Goal: Task Accomplishment & Management: Manage account settings

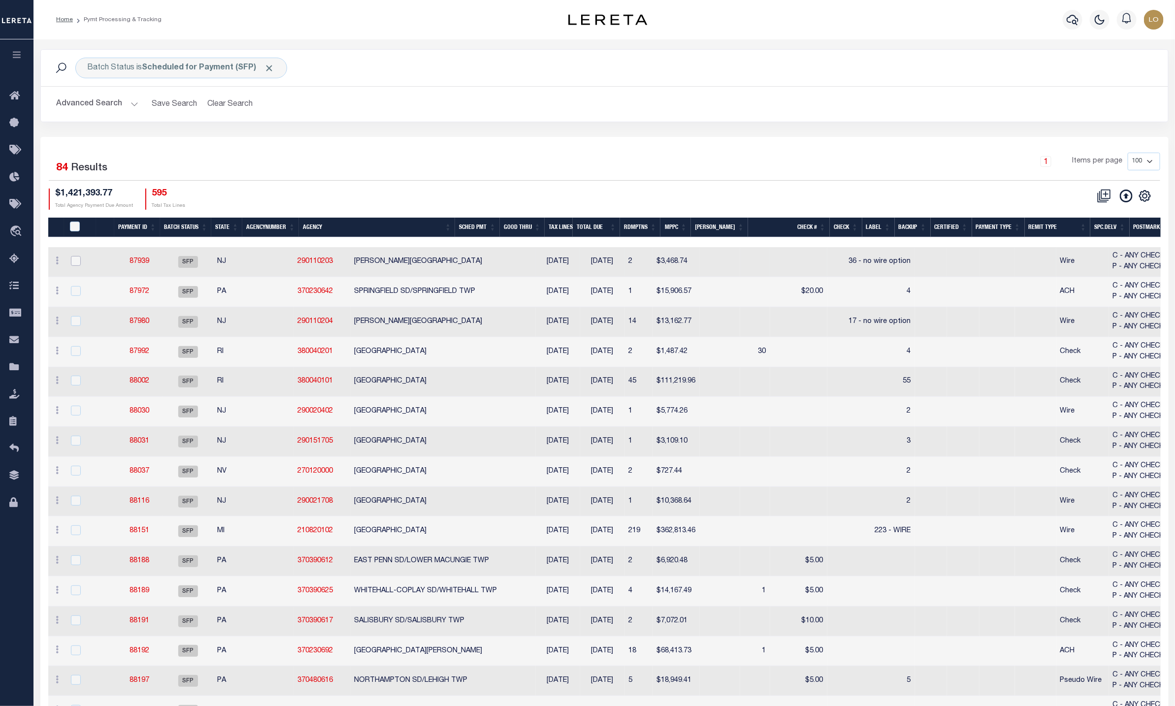
click at [73, 261] on input "checkbox" at bounding box center [76, 261] width 10 height 10
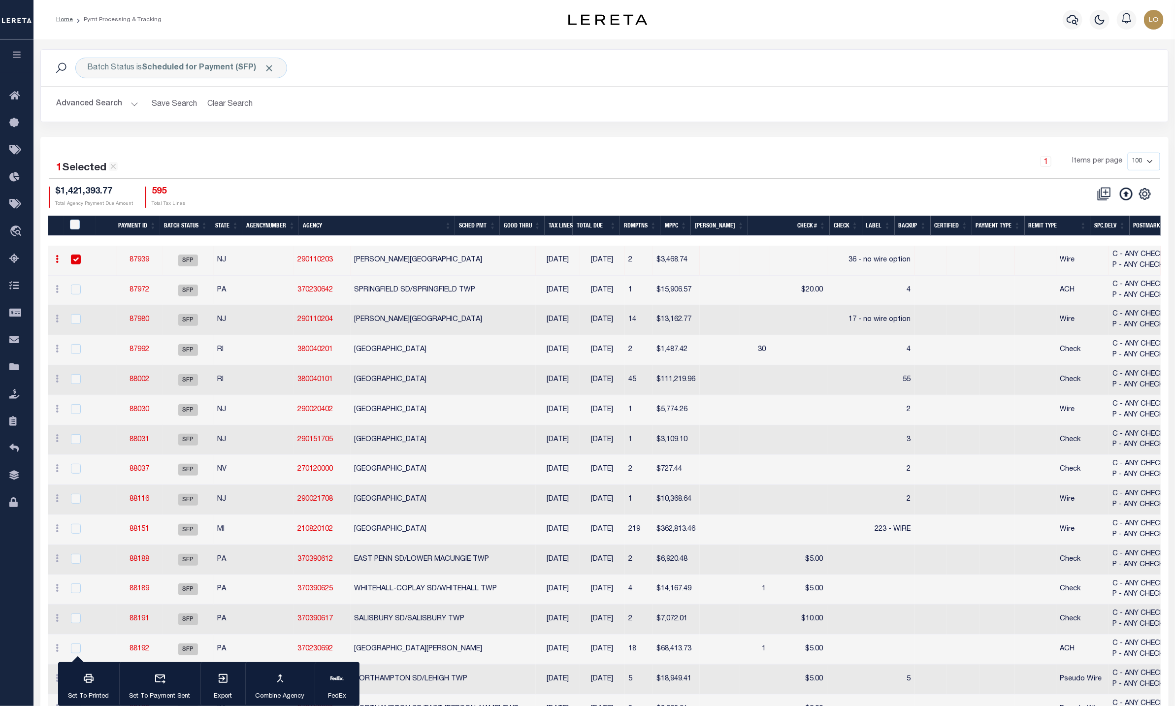
click at [77, 261] on input "checkbox" at bounding box center [76, 260] width 10 height 10
checkbox input "false"
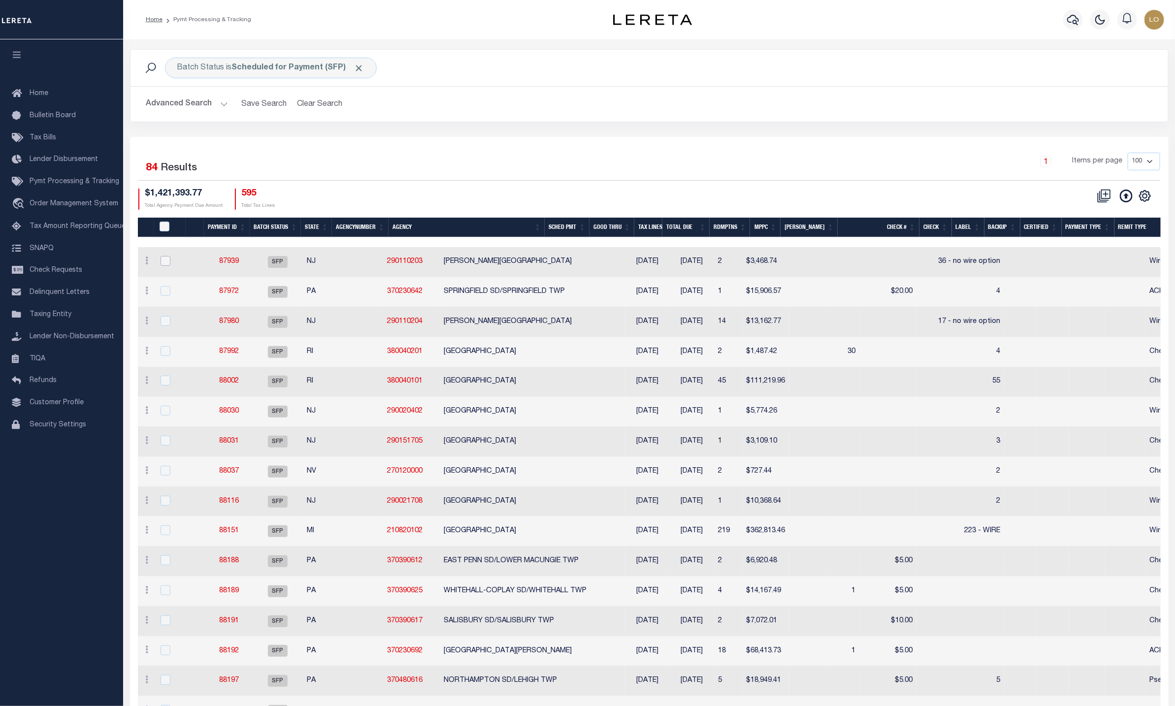
click at [167, 264] on input "checkbox" at bounding box center [166, 261] width 10 height 10
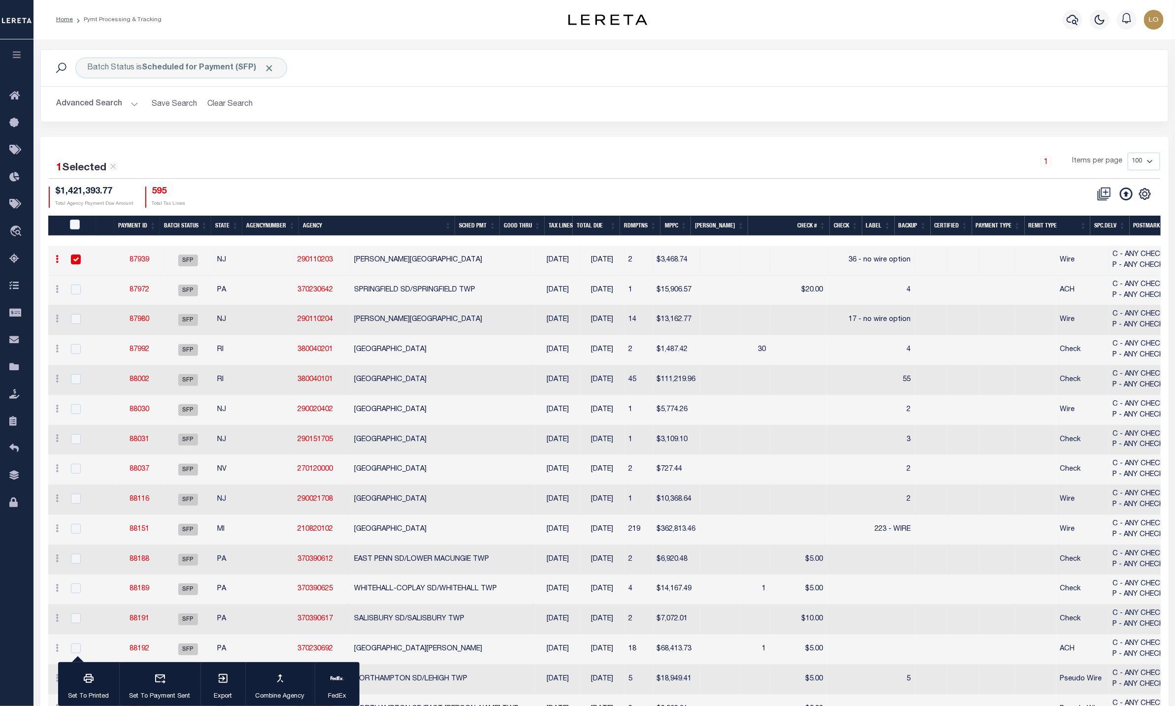
click at [76, 263] on input "checkbox" at bounding box center [76, 260] width 10 height 10
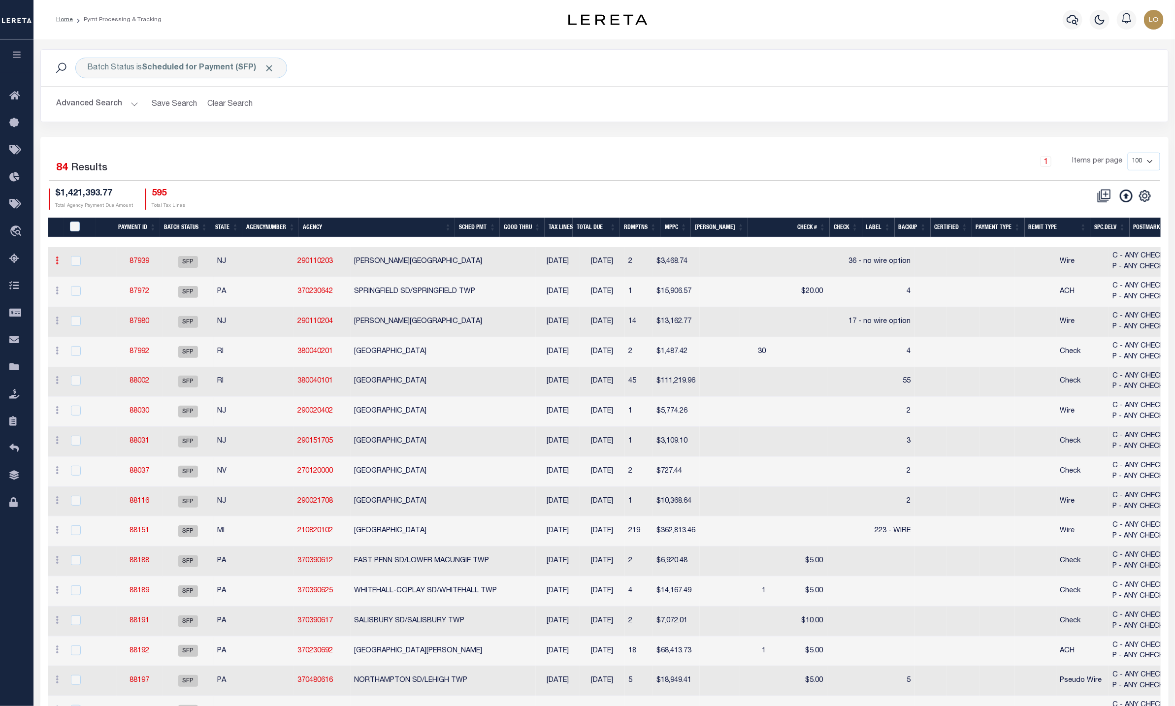
click at [56, 264] on icon at bounding box center [57, 261] width 3 height 8
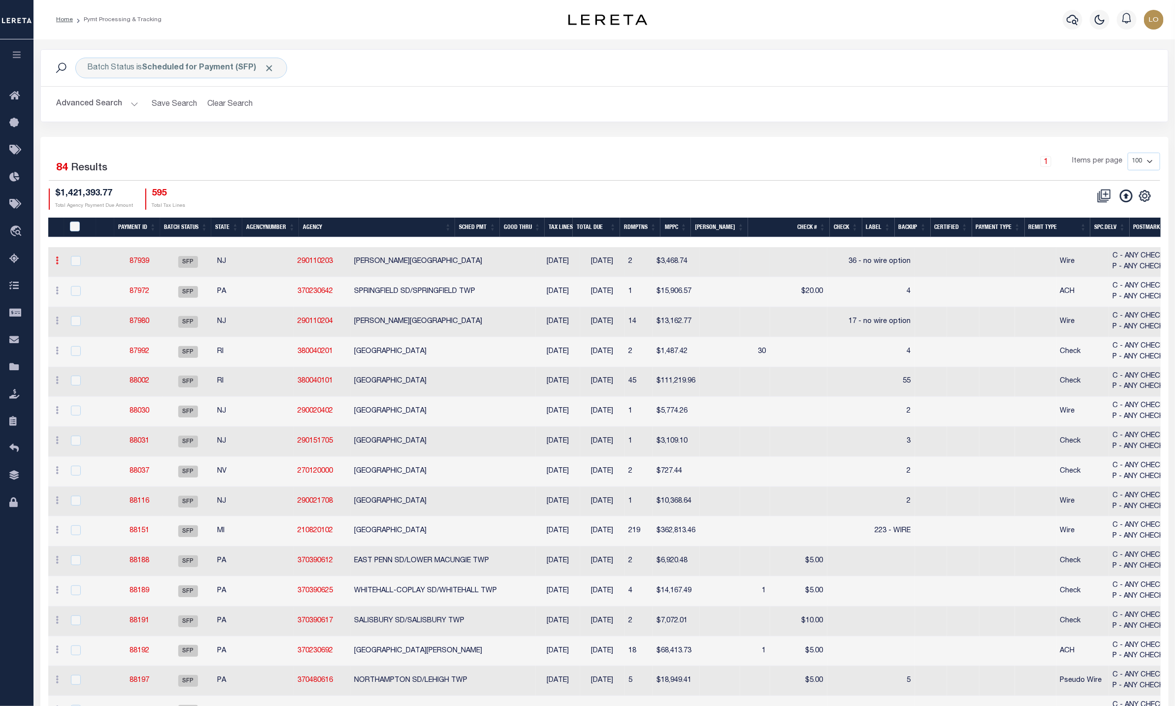
click at [56, 264] on icon at bounding box center [57, 261] width 3 height 8
click at [74, 261] on input "checkbox" at bounding box center [76, 261] width 10 height 10
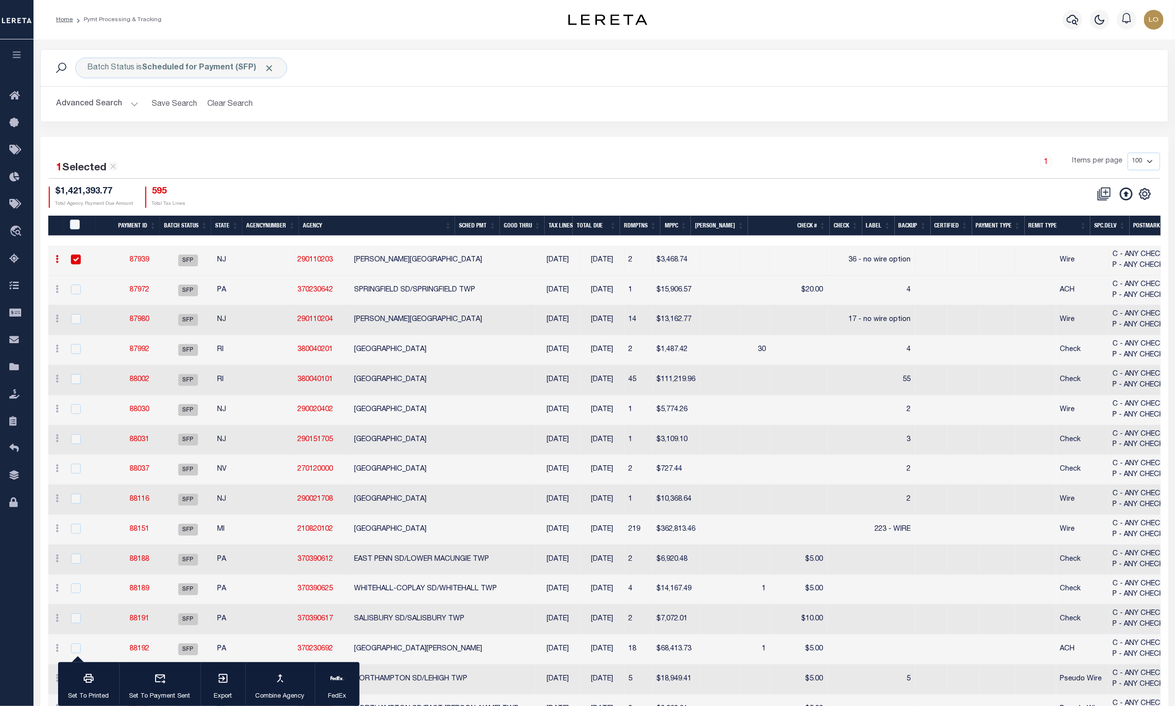
click at [74, 260] on input "checkbox" at bounding box center [76, 260] width 10 height 10
checkbox input "false"
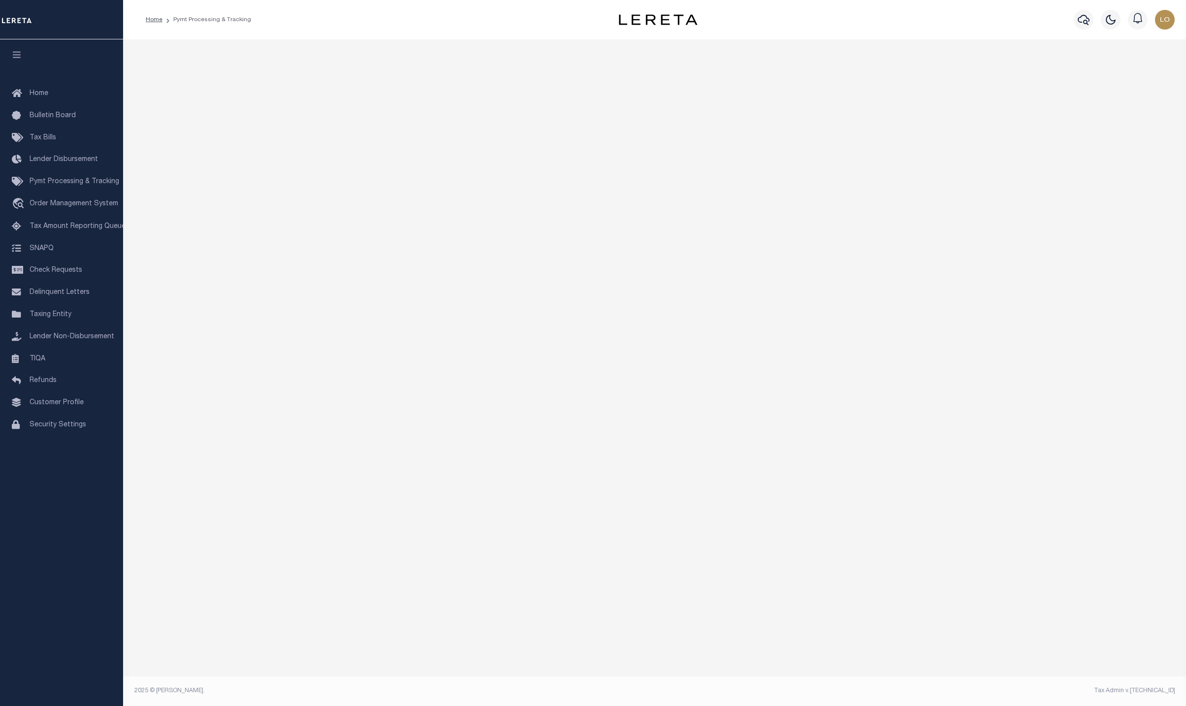
click at [282, 77] on div at bounding box center [654, 58] width 1063 height 39
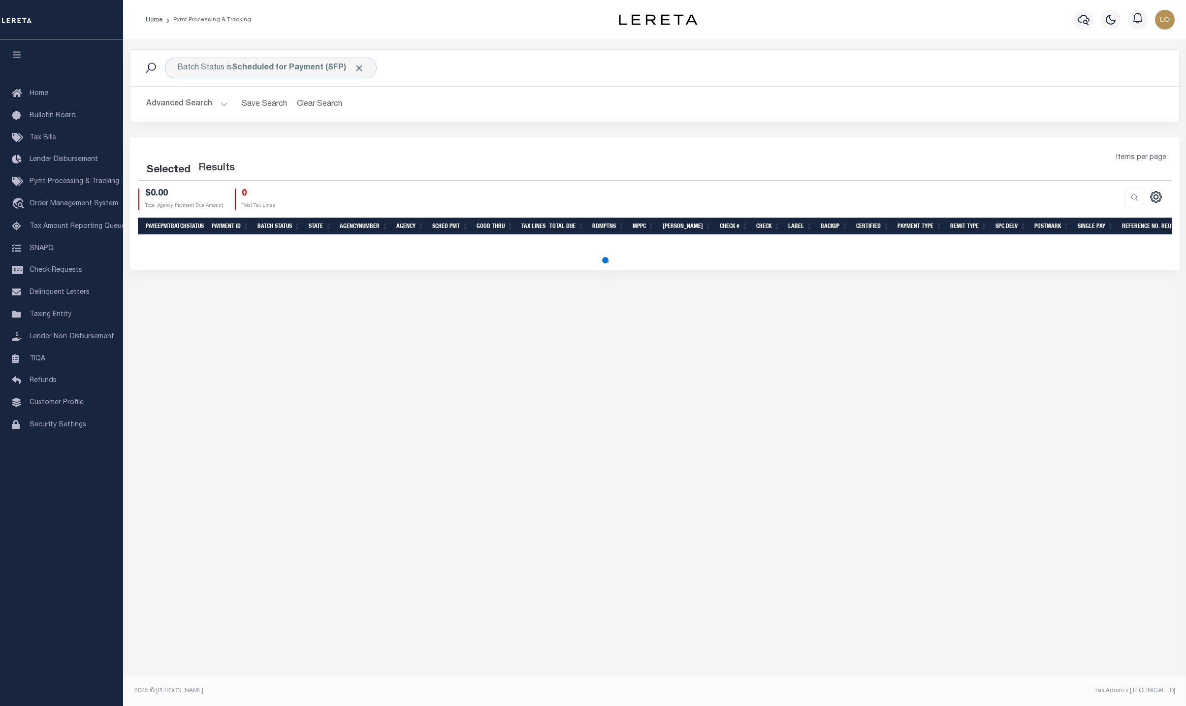
click at [355, 627] on div "Batch Status is Scheduled for Payment (SFP) Search Advanced Search Save Search …" at bounding box center [654, 357] width 1063 height 636
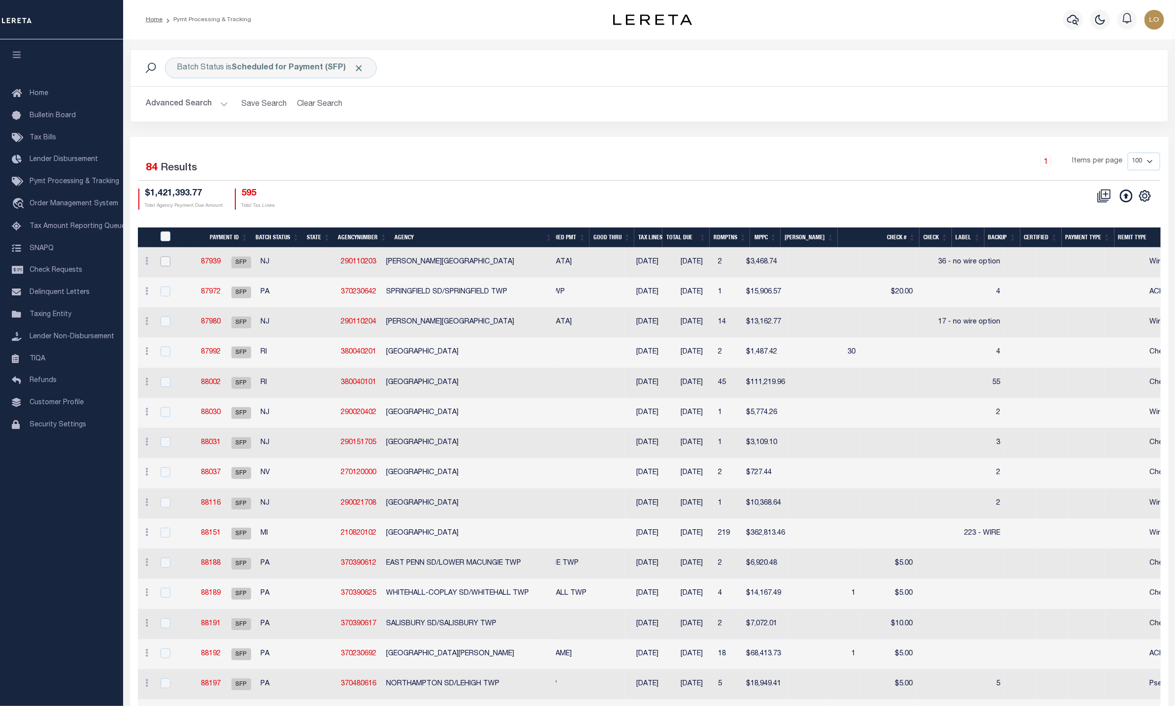
click at [164, 264] on input "checkbox" at bounding box center [166, 262] width 10 height 10
checkbox input "true"
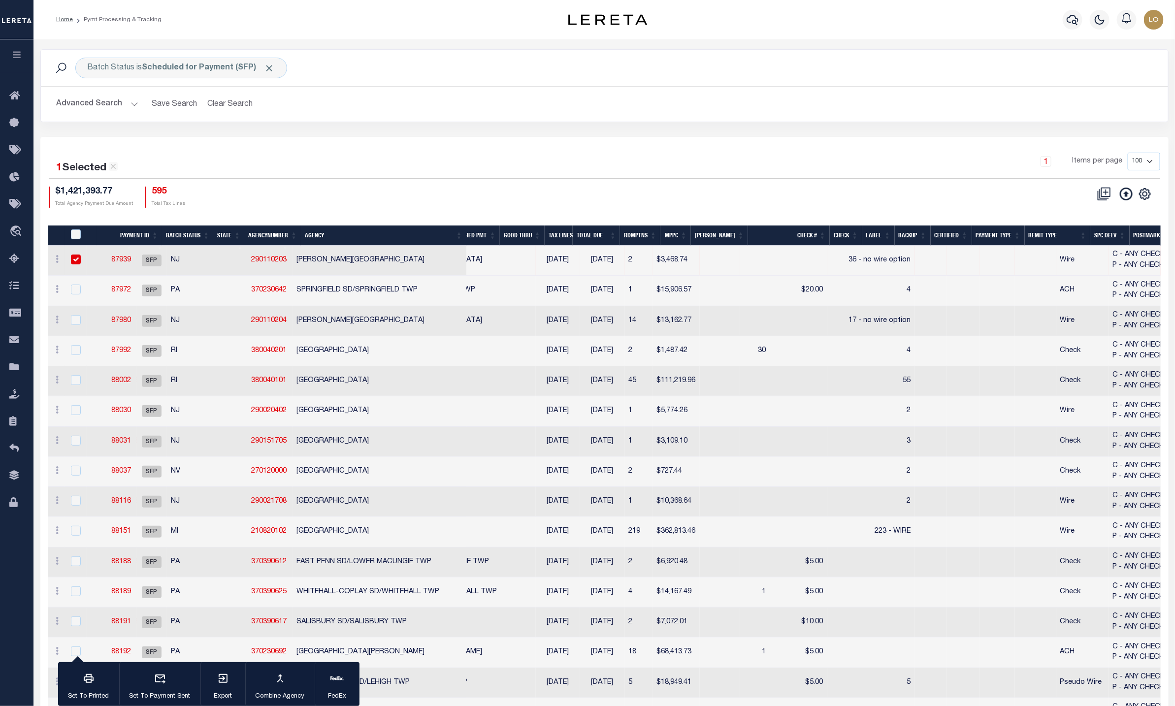
click at [75, 261] on input "checkbox" at bounding box center [76, 260] width 10 height 10
checkbox input "false"
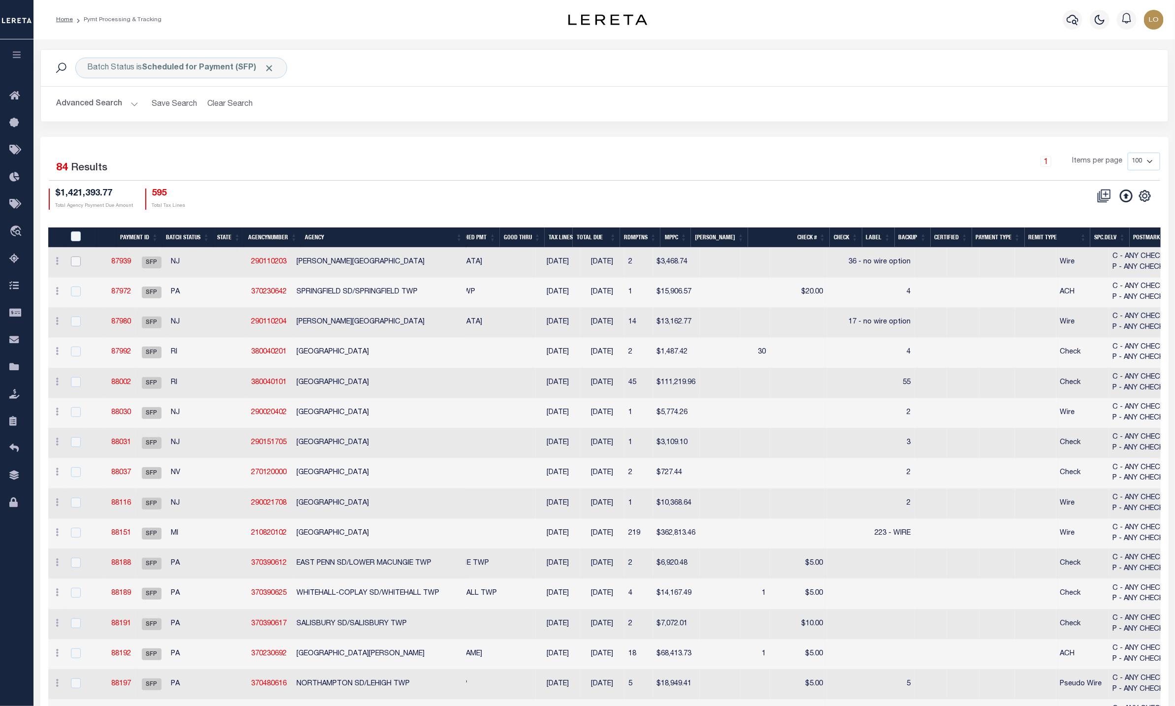
click at [77, 262] on input "checkbox" at bounding box center [76, 262] width 10 height 10
checkbox input "true"
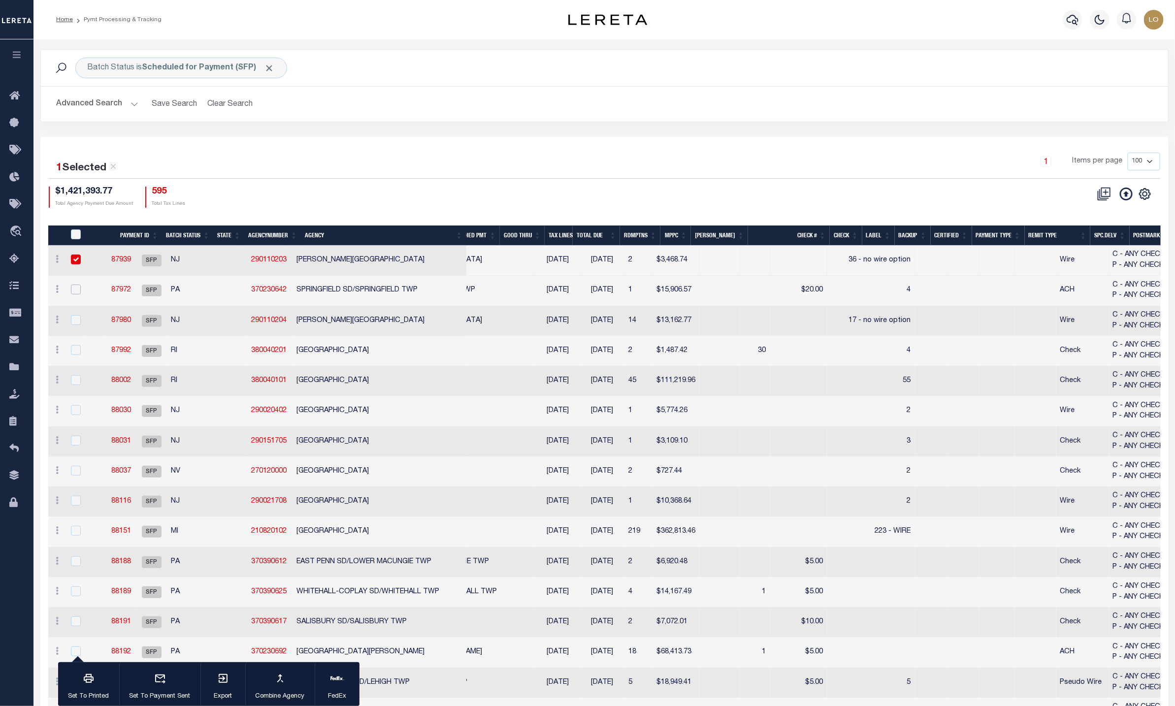
click at [74, 290] on input "checkbox" at bounding box center [76, 290] width 10 height 10
checkbox input "true"
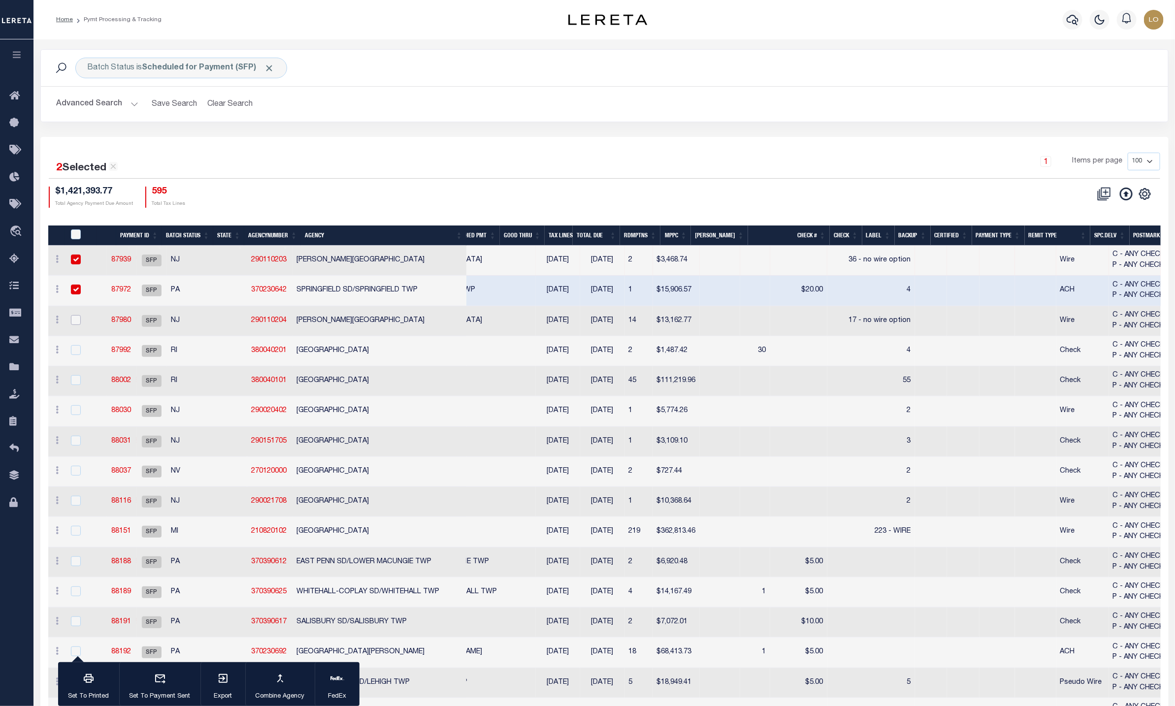
click at [76, 321] on input "checkbox" at bounding box center [76, 320] width 10 height 10
checkbox input "true"
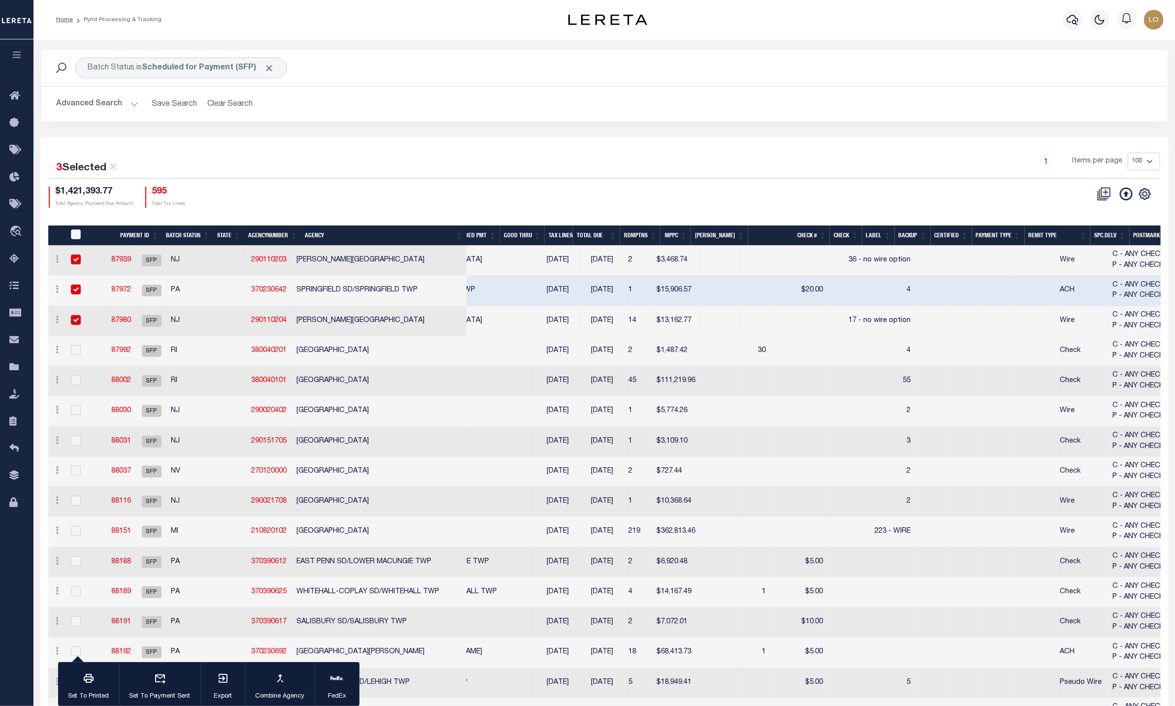
click at [76, 259] on input "checkbox" at bounding box center [76, 260] width 10 height 10
checkbox input "false"
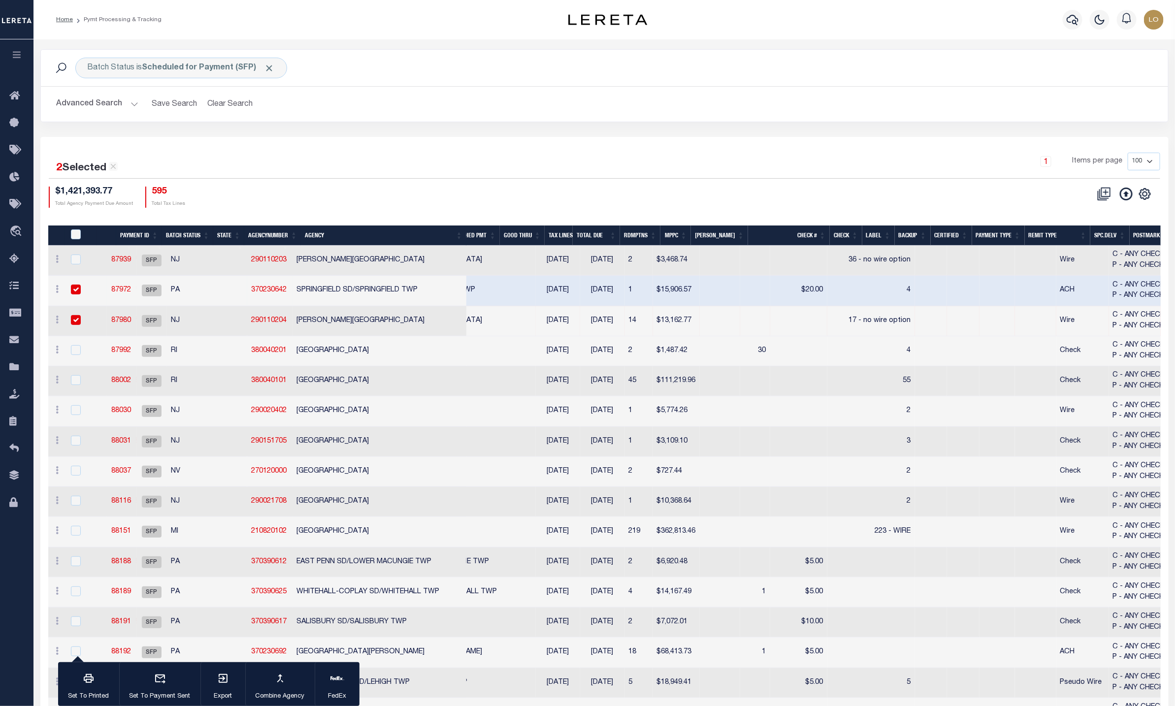
click at [75, 294] on input "checkbox" at bounding box center [76, 290] width 10 height 10
checkbox input "false"
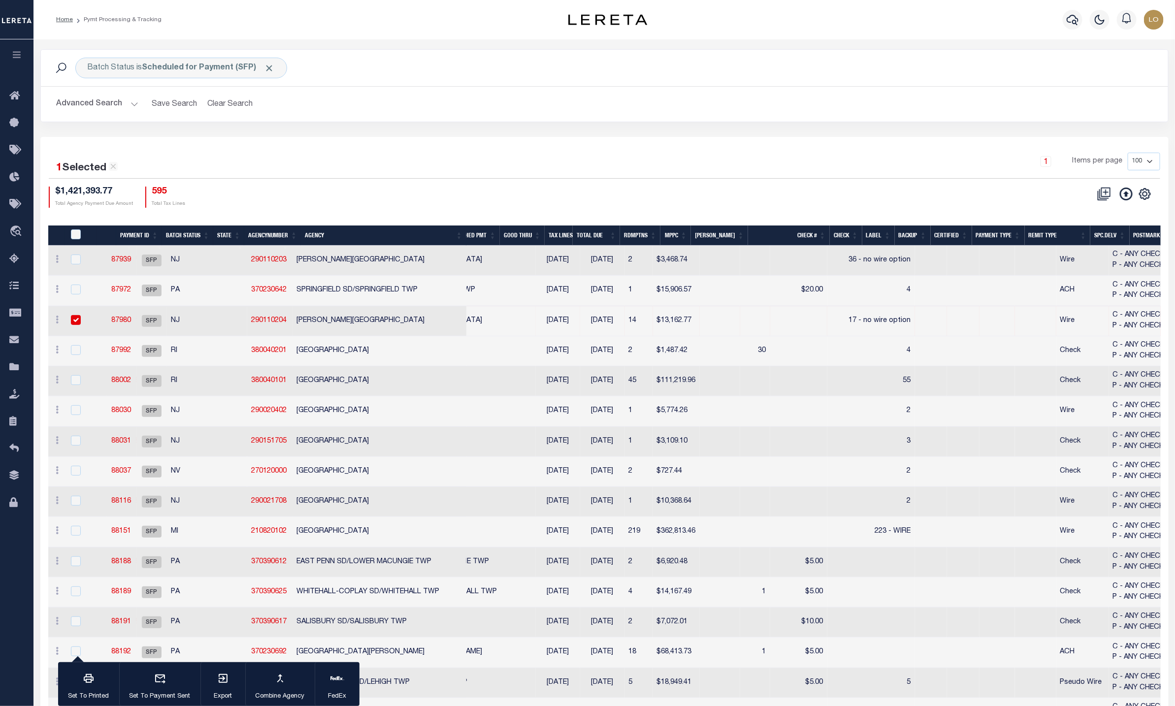
click at [74, 321] on input "checkbox" at bounding box center [76, 320] width 10 height 10
checkbox input "false"
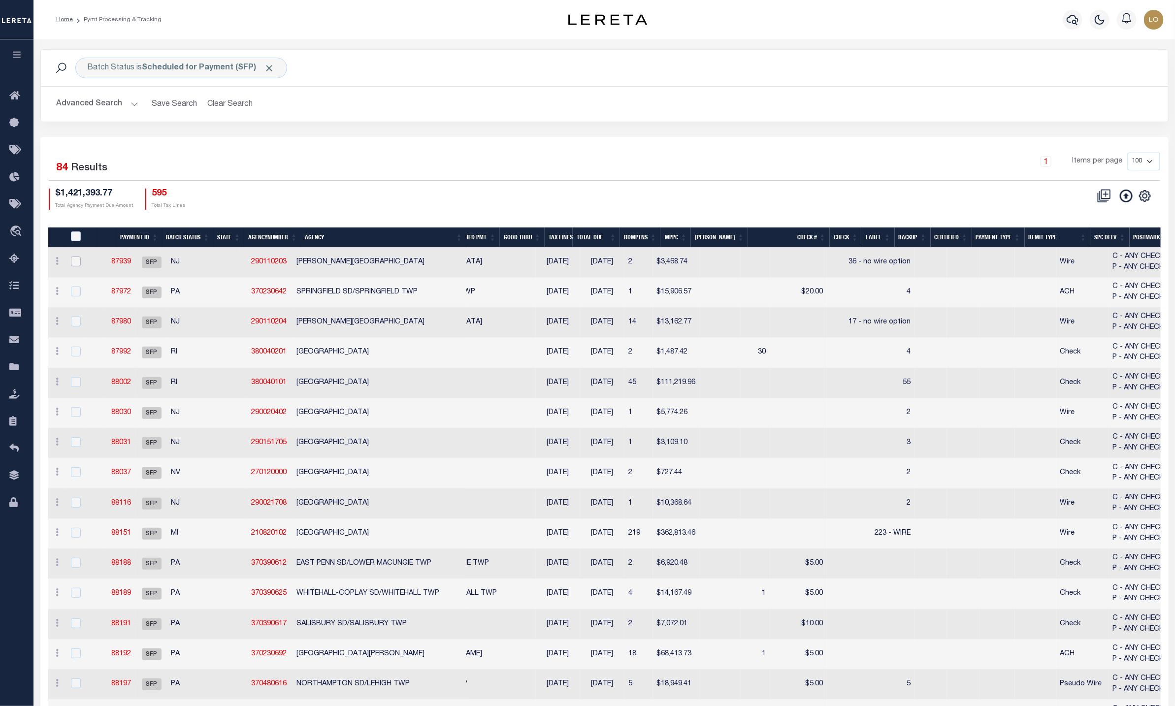
click at [73, 260] on input "checkbox" at bounding box center [76, 262] width 10 height 10
checkbox input "true"
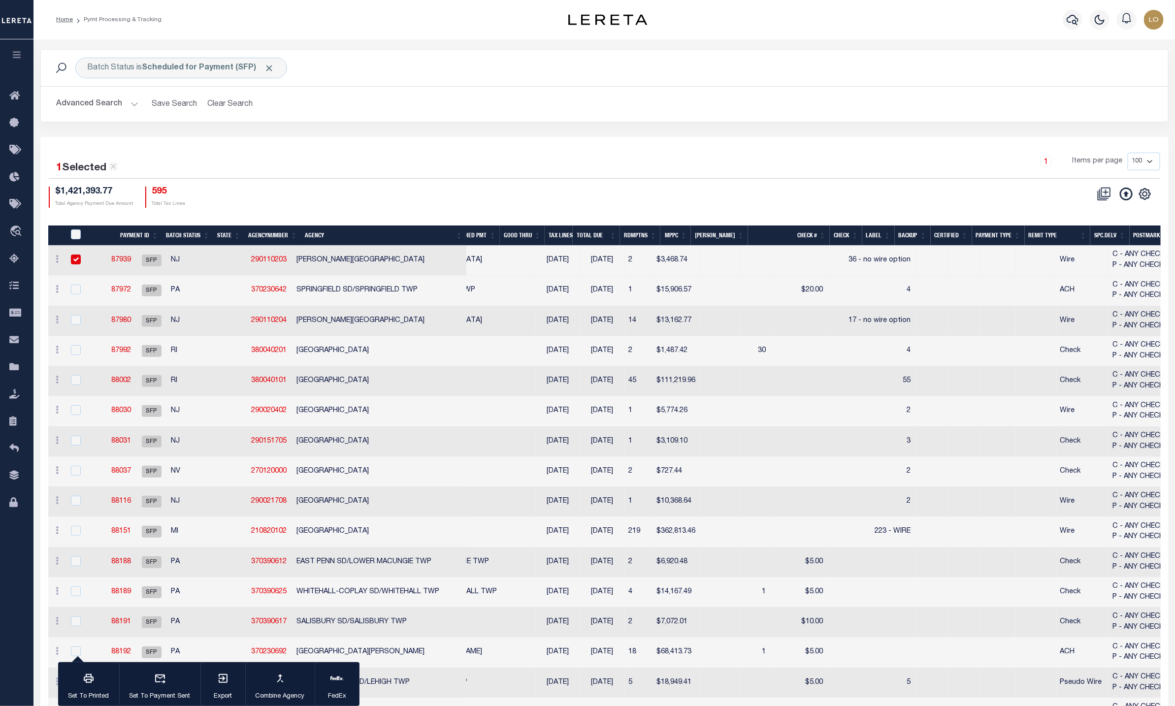
click at [73, 259] on input "checkbox" at bounding box center [76, 260] width 10 height 10
checkbox input "false"
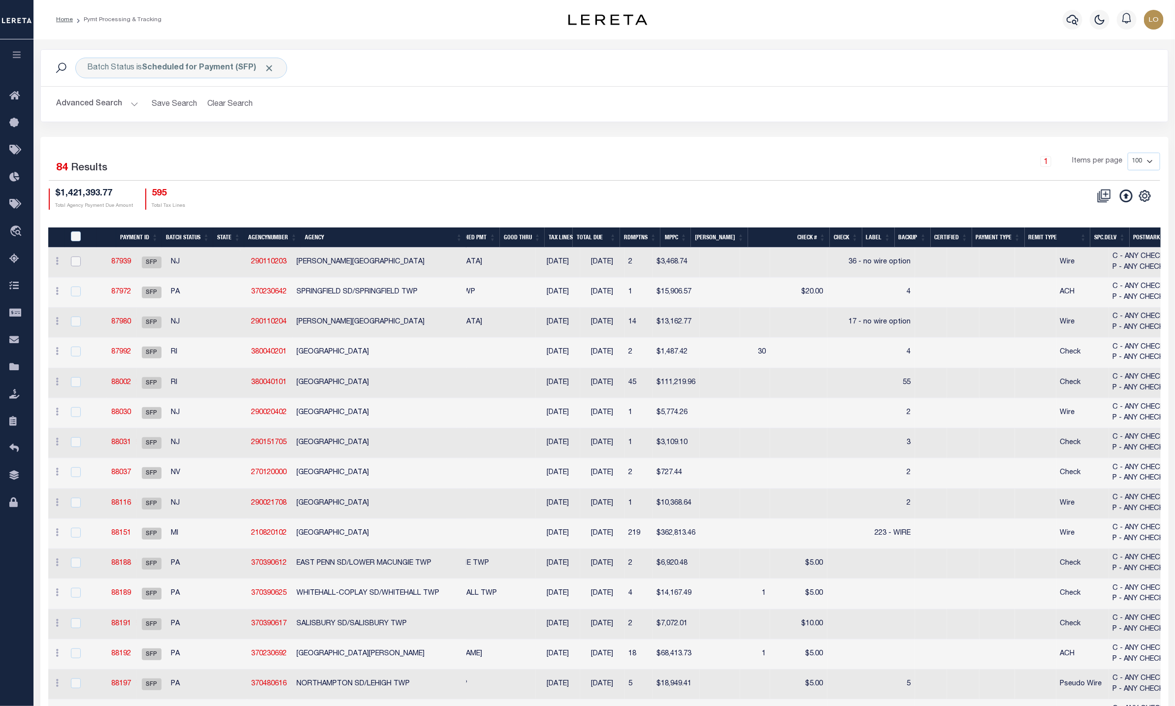
click at [73, 259] on input "checkbox" at bounding box center [76, 262] width 10 height 10
checkbox input "true"
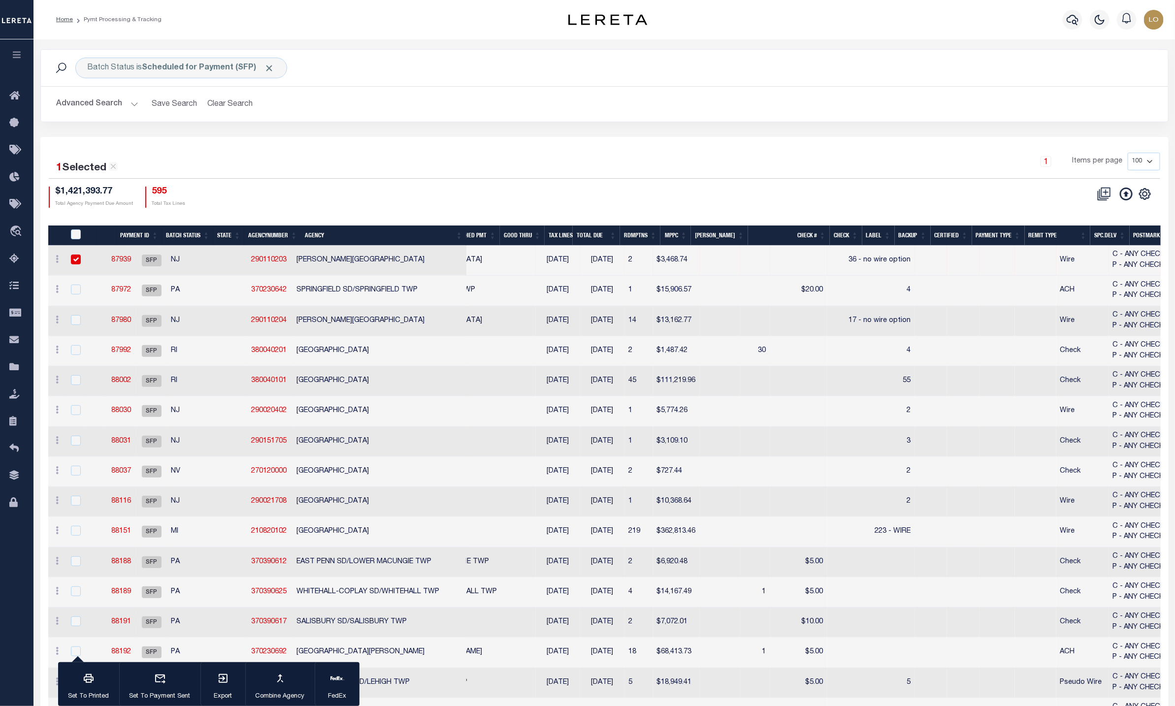
click at [73, 259] on input "checkbox" at bounding box center [76, 260] width 10 height 10
checkbox input "false"
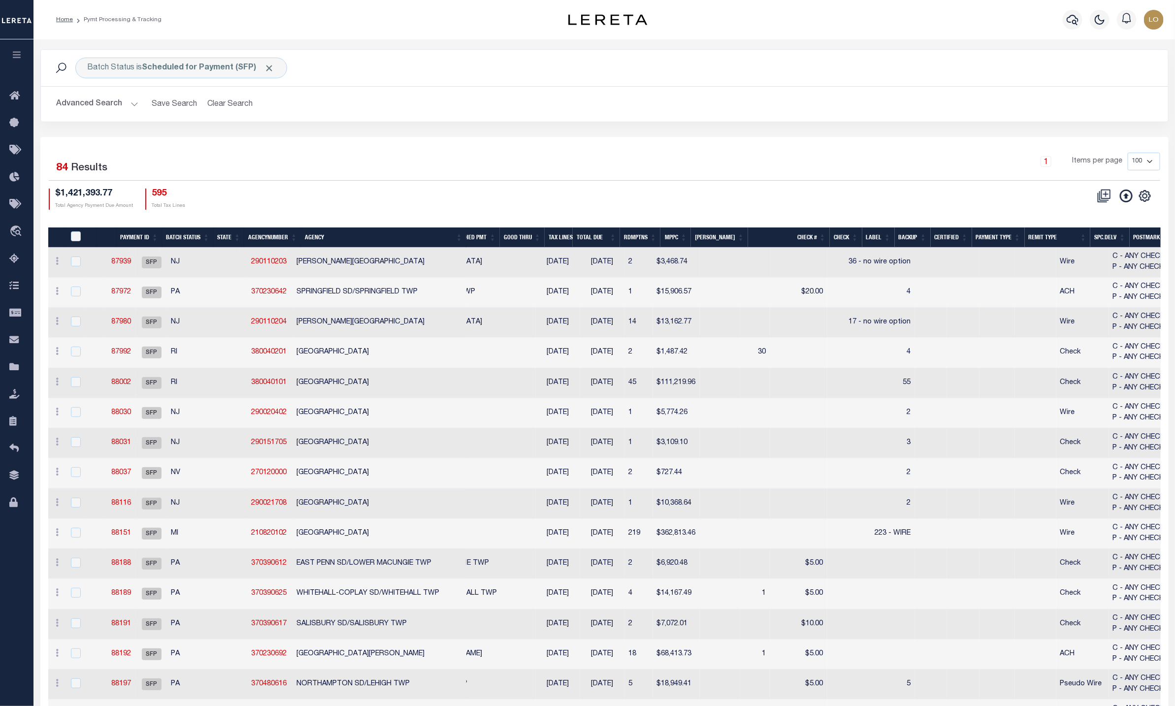
click at [979, 265] on td at bounding box center [996, 263] width 35 height 30
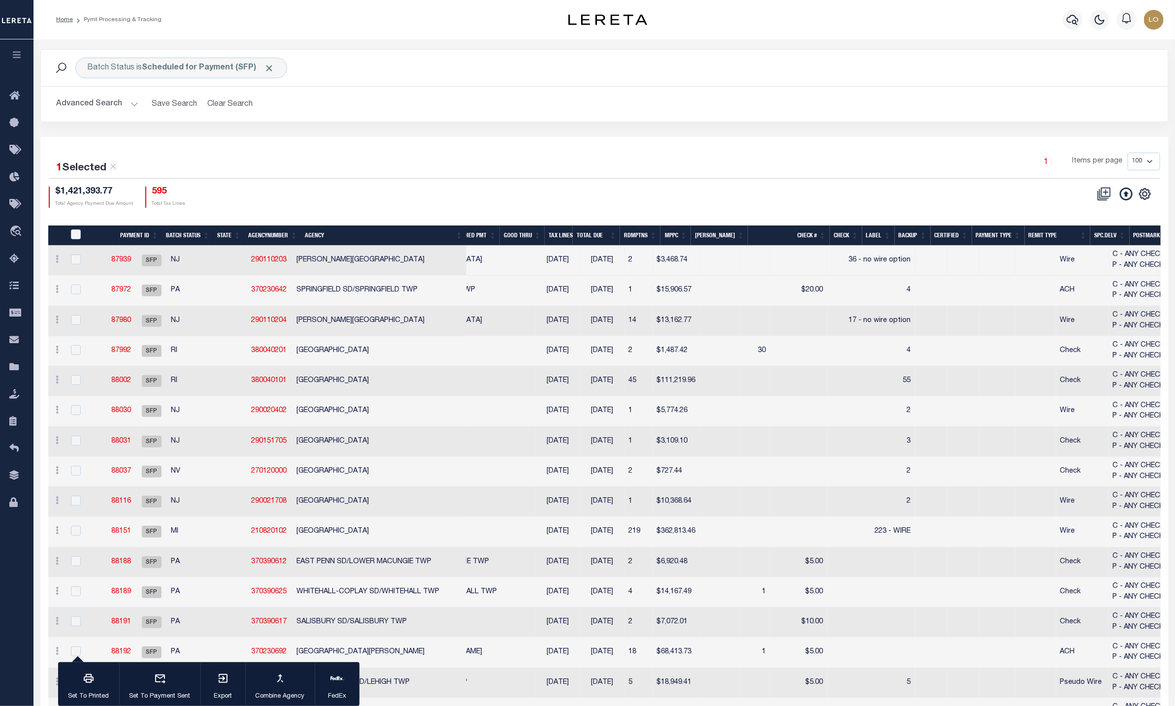
click at [979, 265] on td at bounding box center [996, 261] width 35 height 30
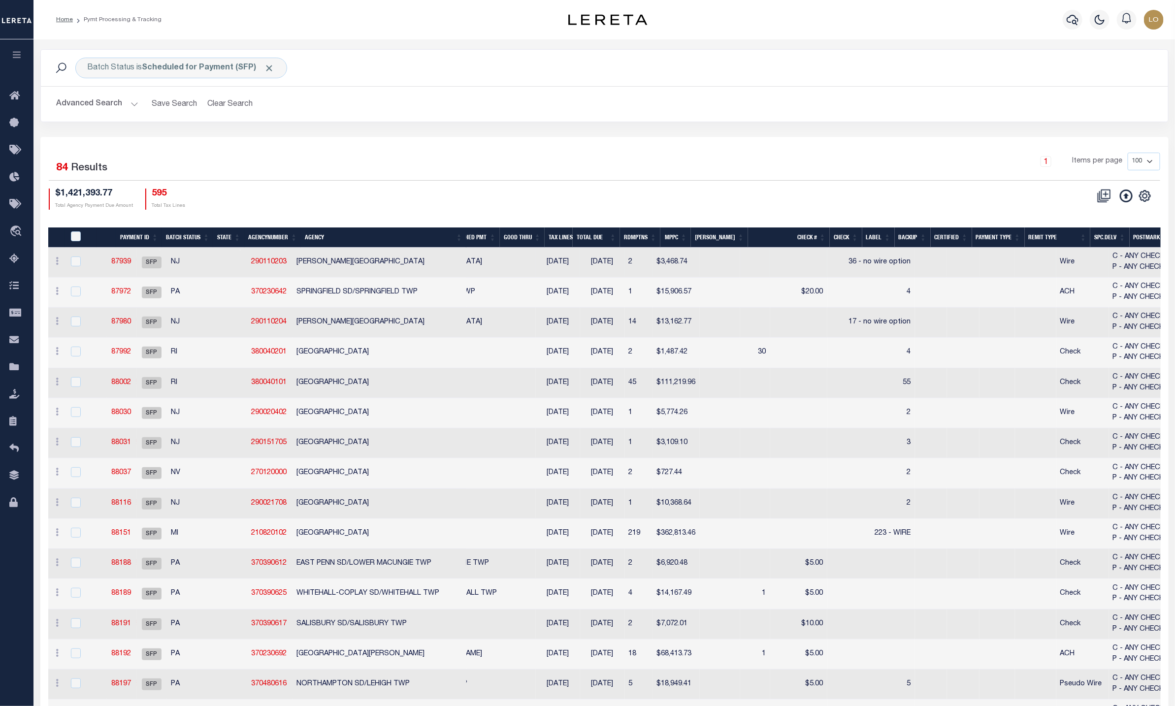
click at [979, 265] on td at bounding box center [996, 263] width 35 height 30
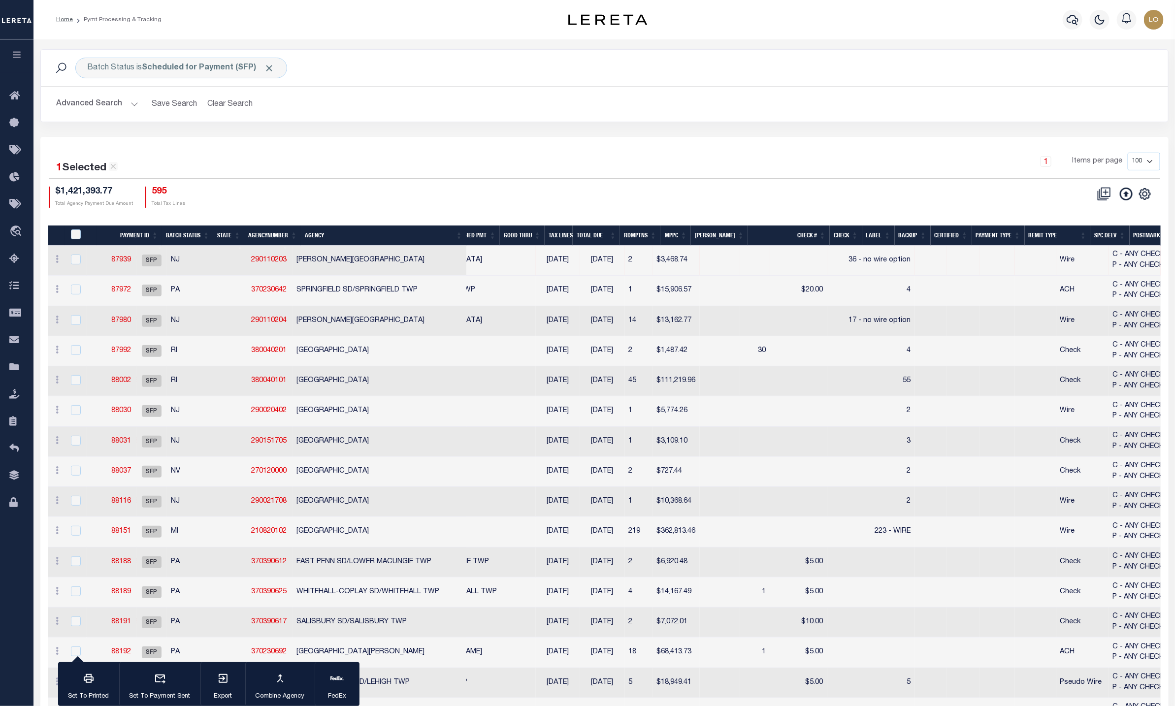
click at [979, 265] on td at bounding box center [996, 261] width 35 height 30
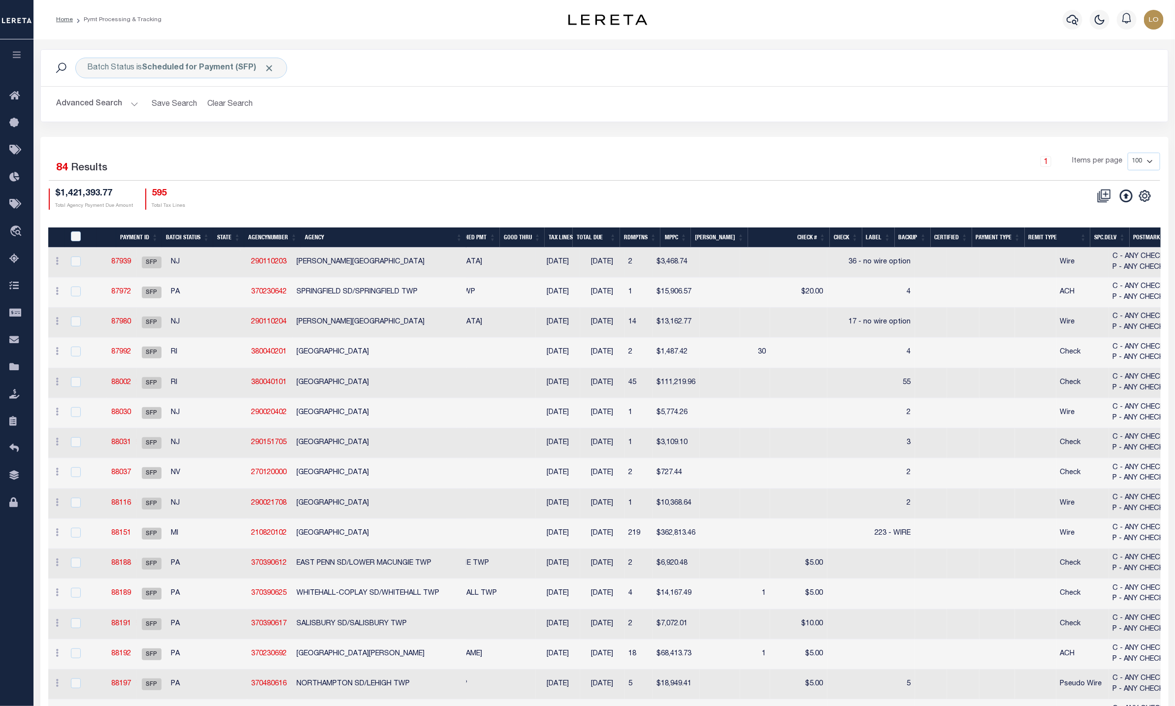
click at [979, 265] on td at bounding box center [996, 263] width 35 height 30
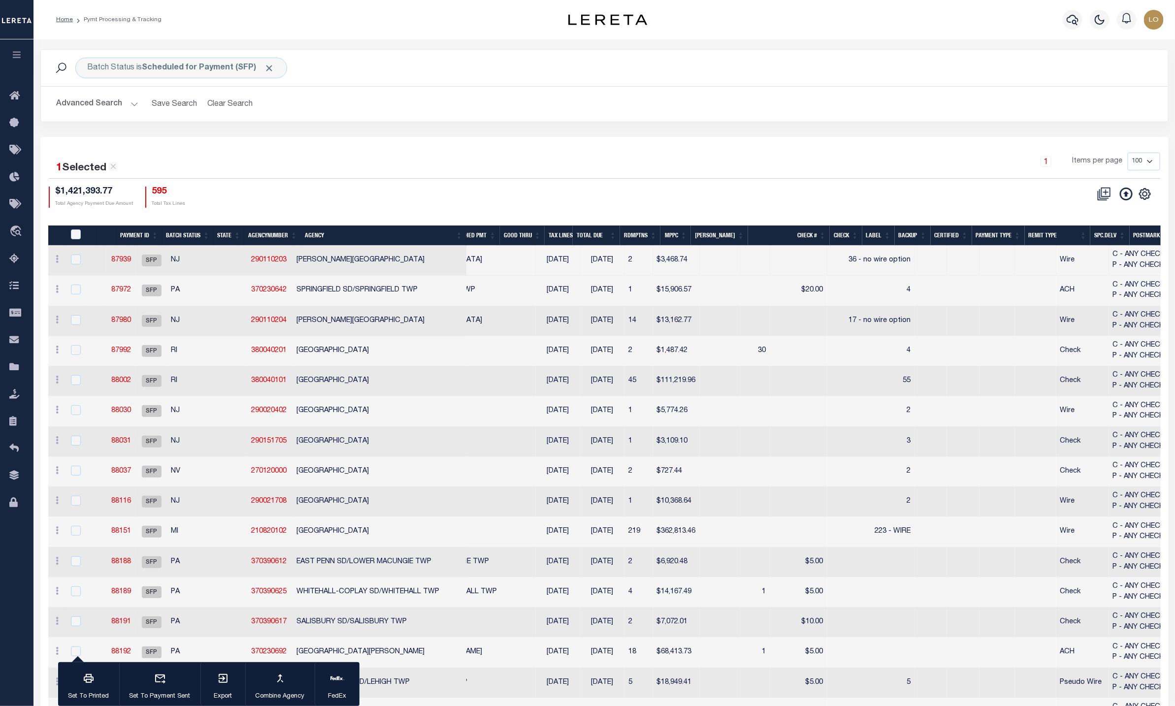
click at [979, 265] on td at bounding box center [996, 261] width 35 height 30
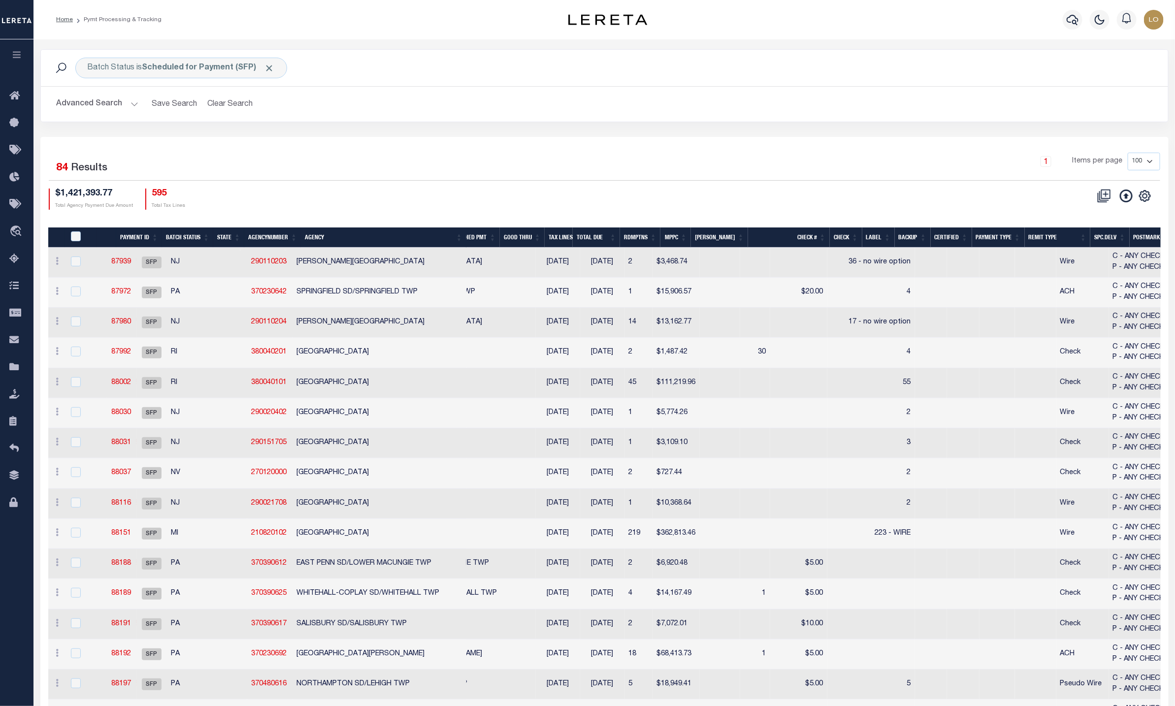
click at [97, 265] on td at bounding box center [97, 263] width 20 height 30
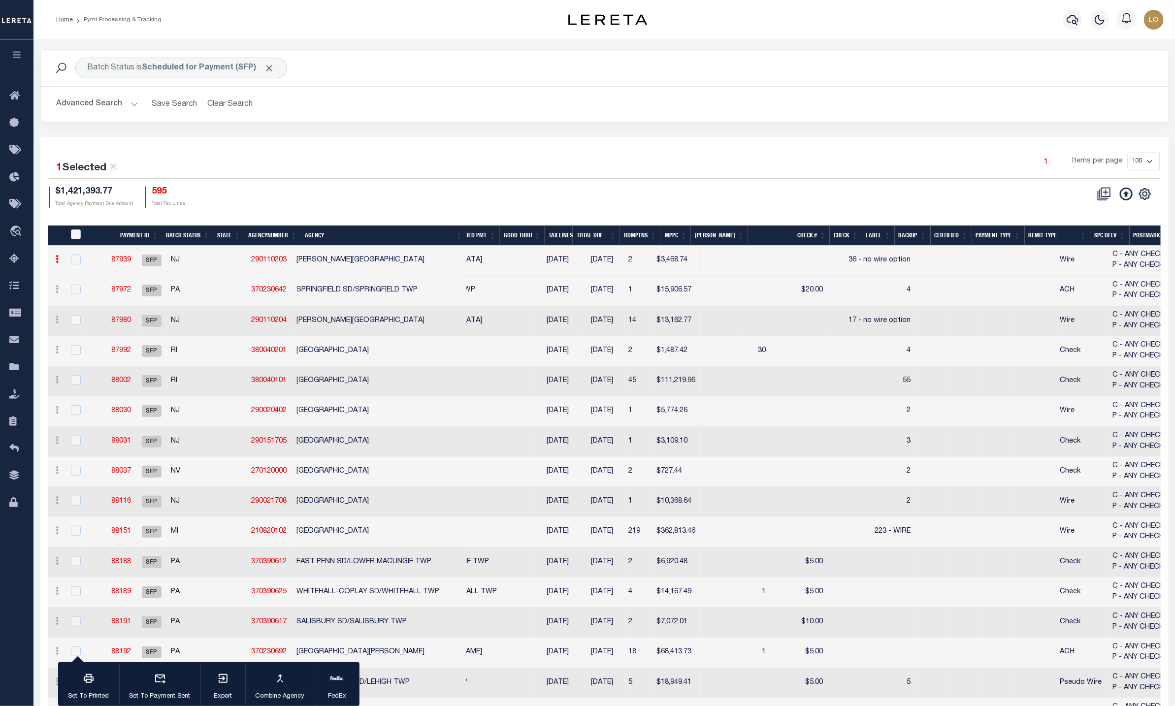
click at [498, 169] on div "1 Items per page 100 200 500 1000" at bounding box center [745, 166] width 830 height 26
click at [770, 267] on td at bounding box center [798, 261] width 57 height 30
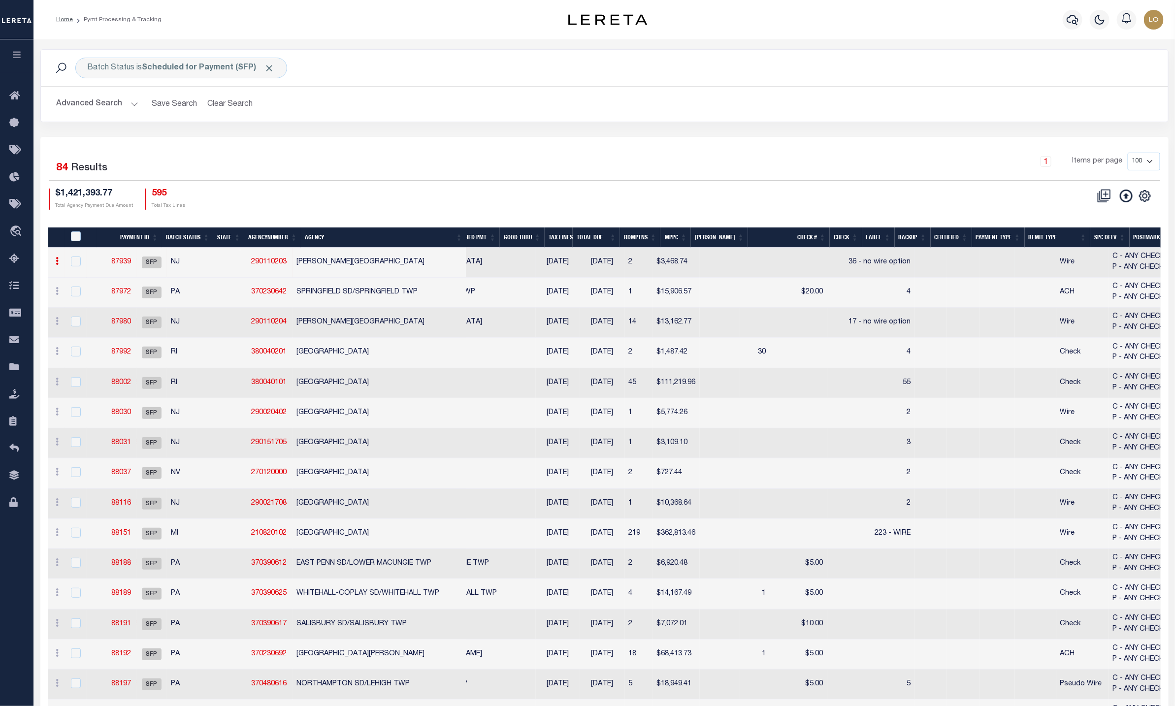
click at [770, 266] on td at bounding box center [798, 263] width 57 height 30
checkbox input "true"
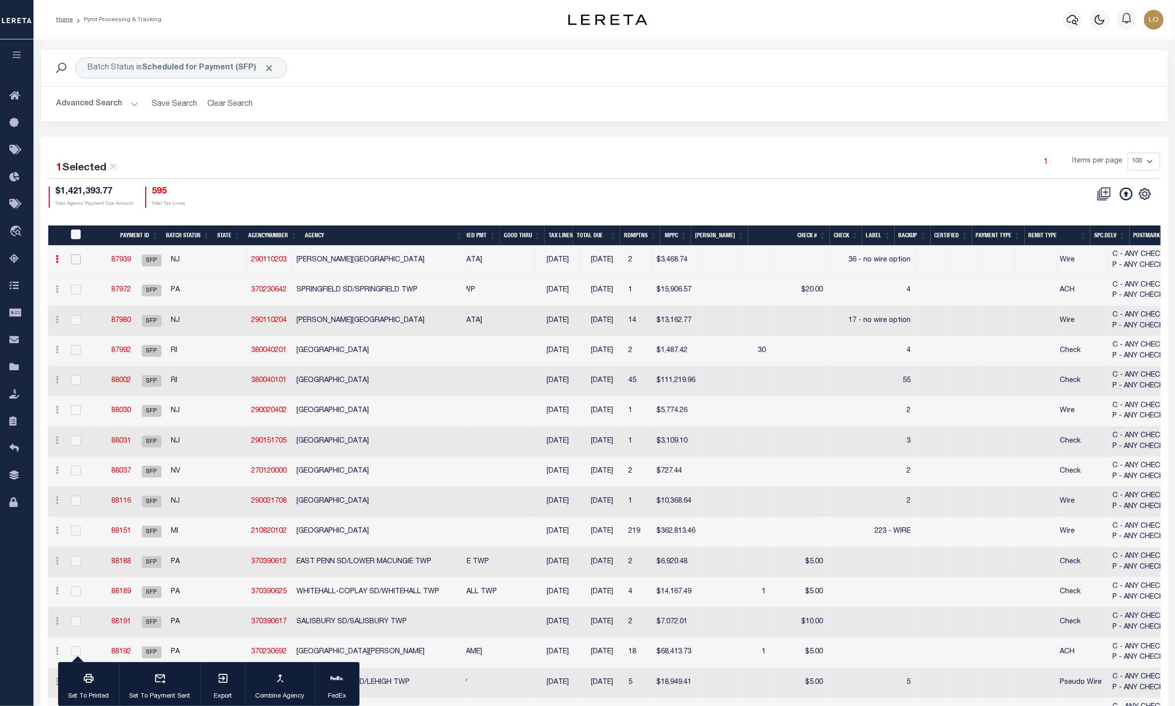
click at [75, 260] on input "checkbox" at bounding box center [76, 260] width 10 height 10
checkbox input "true"
checkbox input "false"
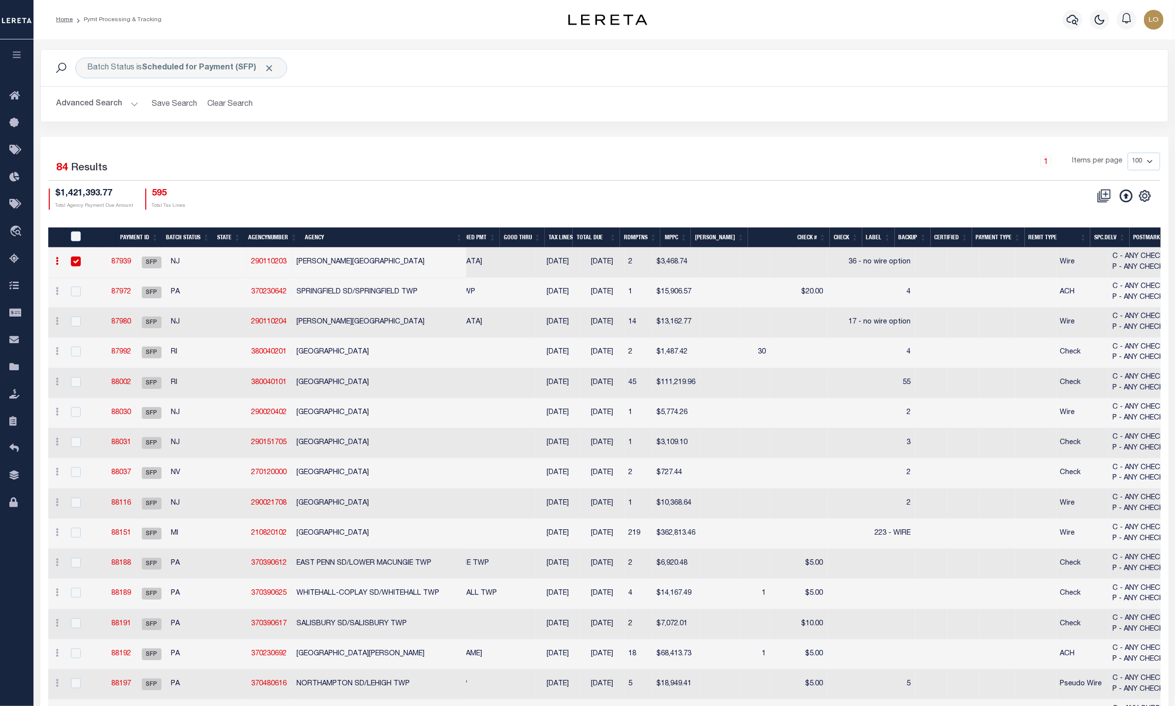
click at [80, 263] on input "checkbox" at bounding box center [76, 262] width 10 height 10
checkbox input "false"
checkbox input "true"
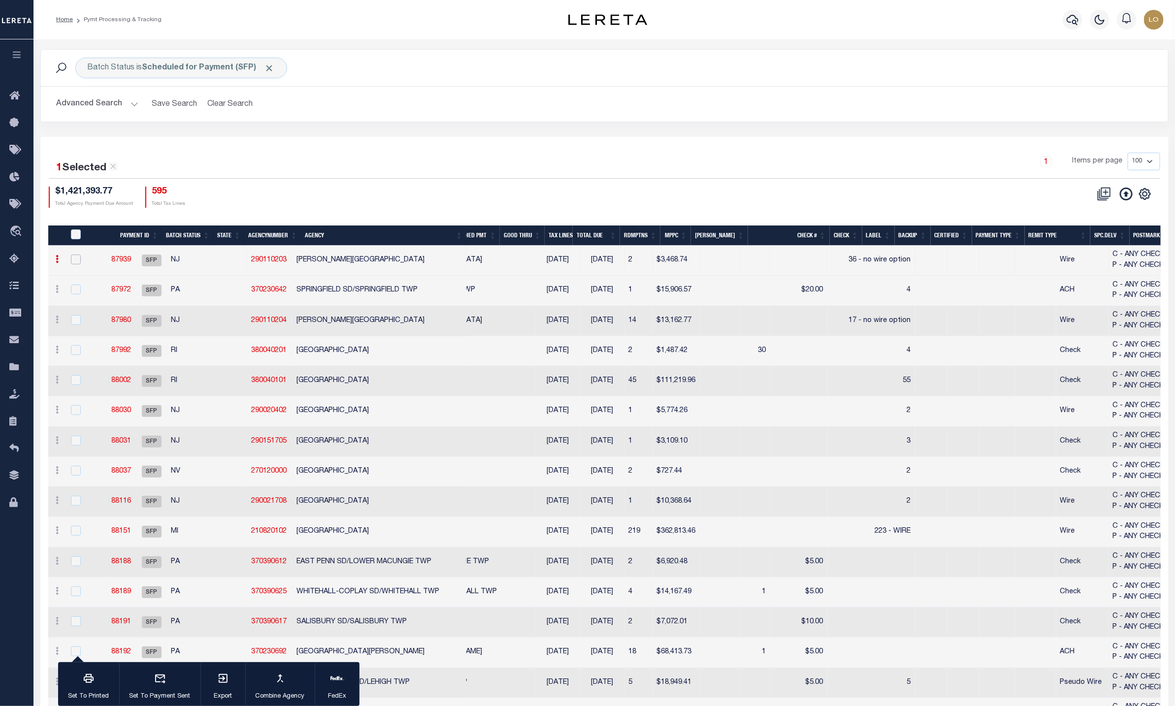
click at [75, 262] on input "checkbox" at bounding box center [76, 260] width 10 height 10
checkbox input "true"
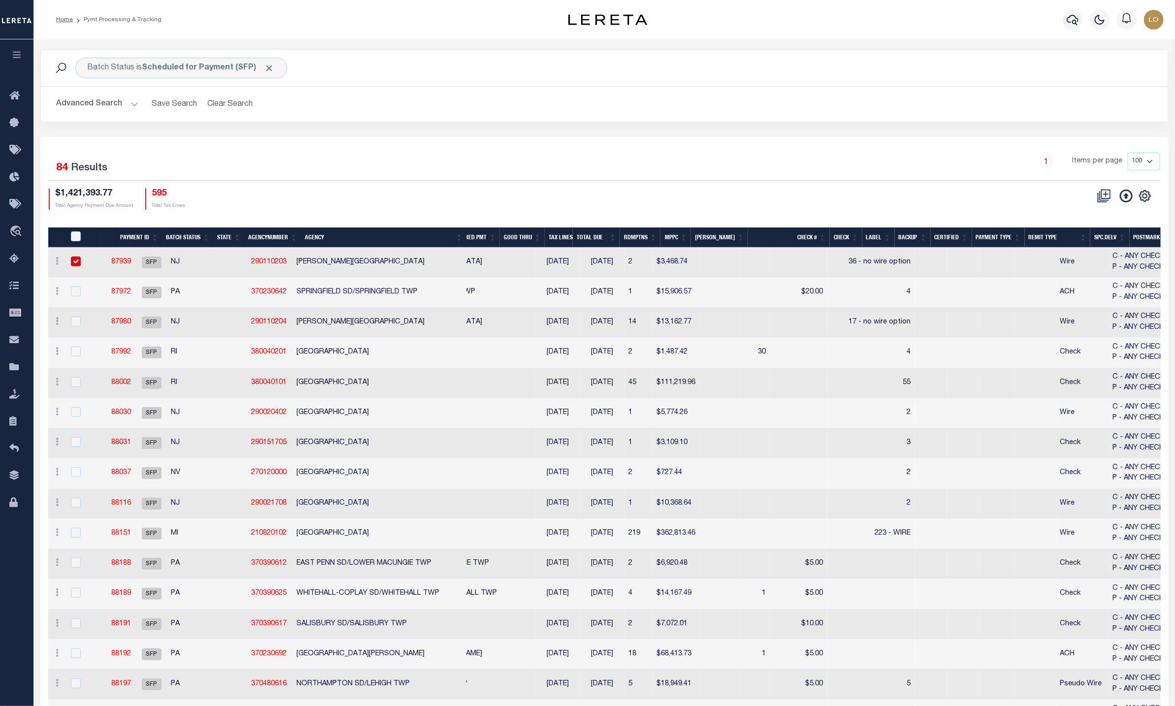
click at [478, 134] on div "Batch Status is Scheduled for Payment (SFP) Search Advanced Search Save Search …" at bounding box center [604, 93] width 1143 height 88
click at [414, 263] on td "[PERSON_NAME][GEOGRAPHIC_DATA]" at bounding box center [385, 263] width 185 height 30
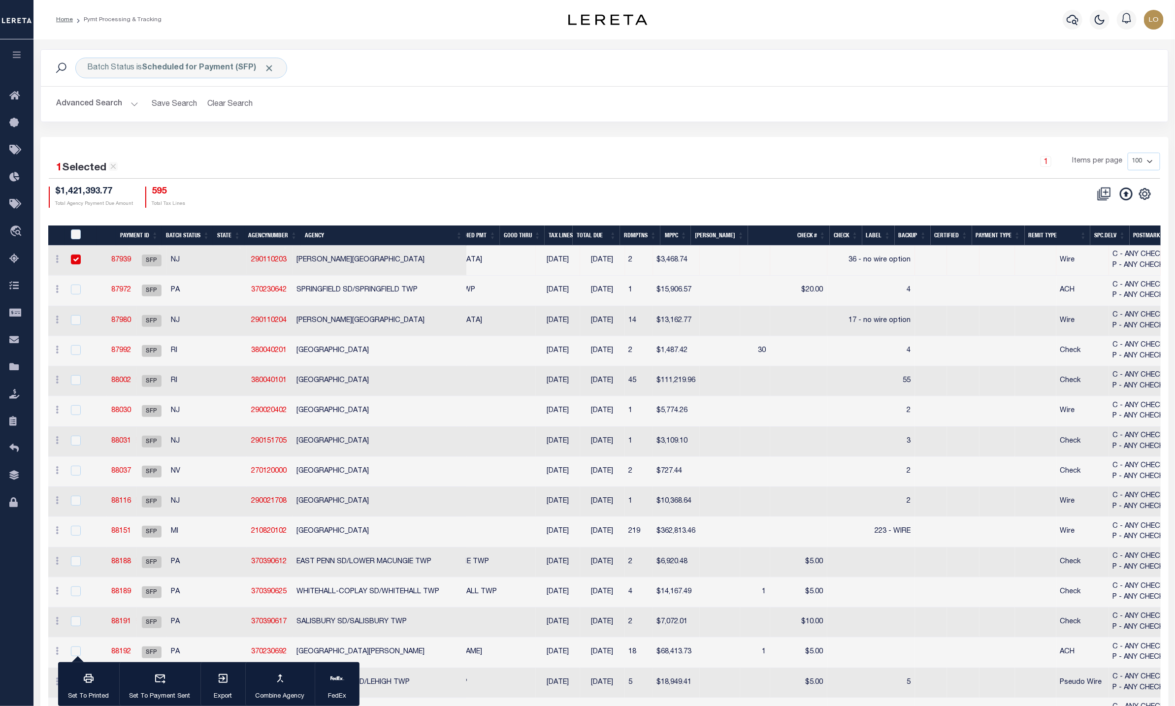
click at [414, 263] on td "[PERSON_NAME][GEOGRAPHIC_DATA]" at bounding box center [385, 261] width 185 height 30
checkbox input "false"
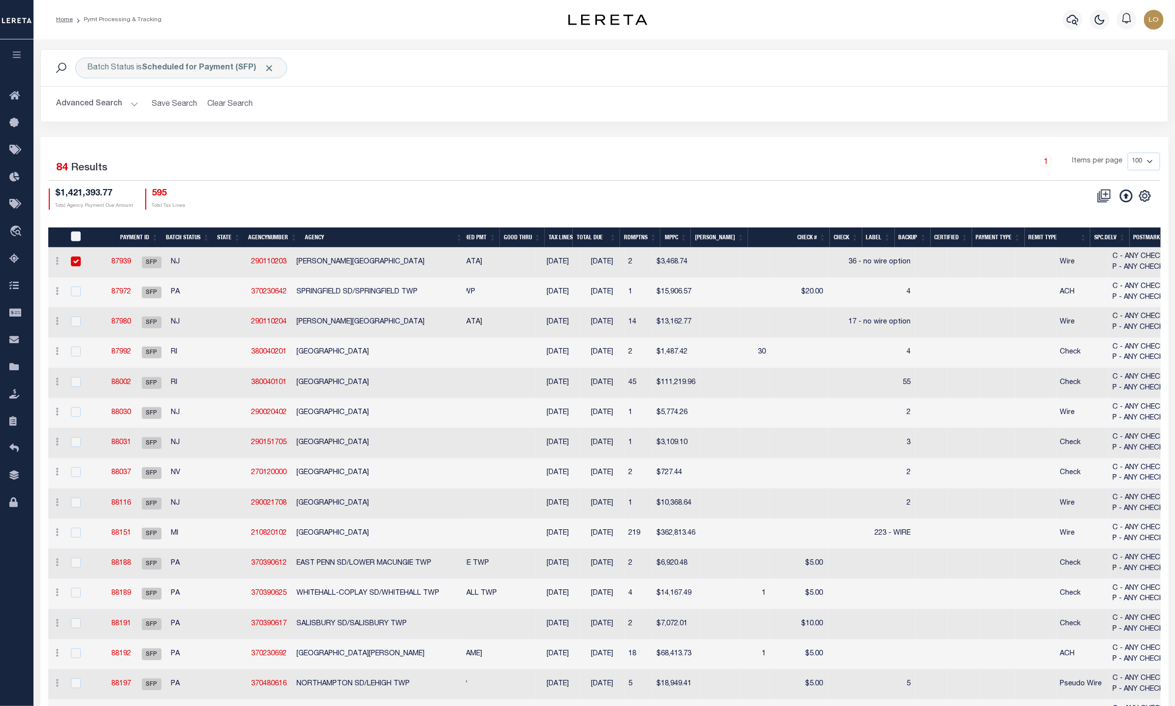
click at [73, 263] on input "checkbox" at bounding box center [76, 262] width 10 height 10
checkbox input "false"
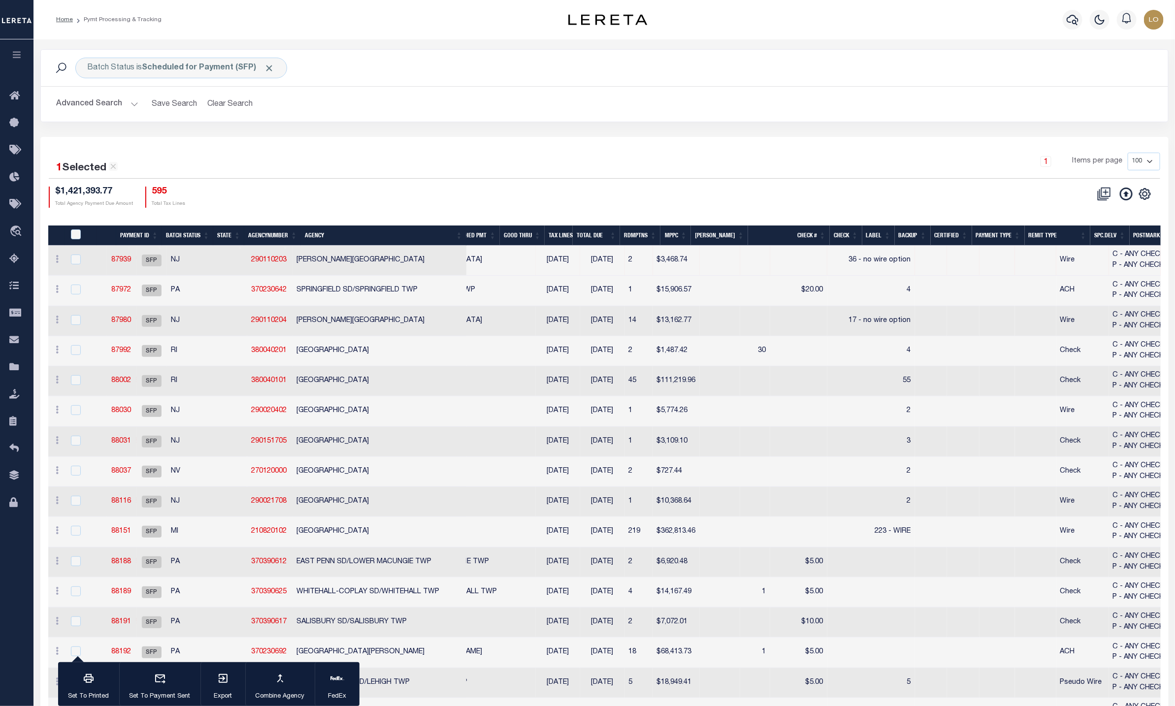
click at [740, 261] on td at bounding box center [755, 261] width 30 height 30
checkbox input "false"
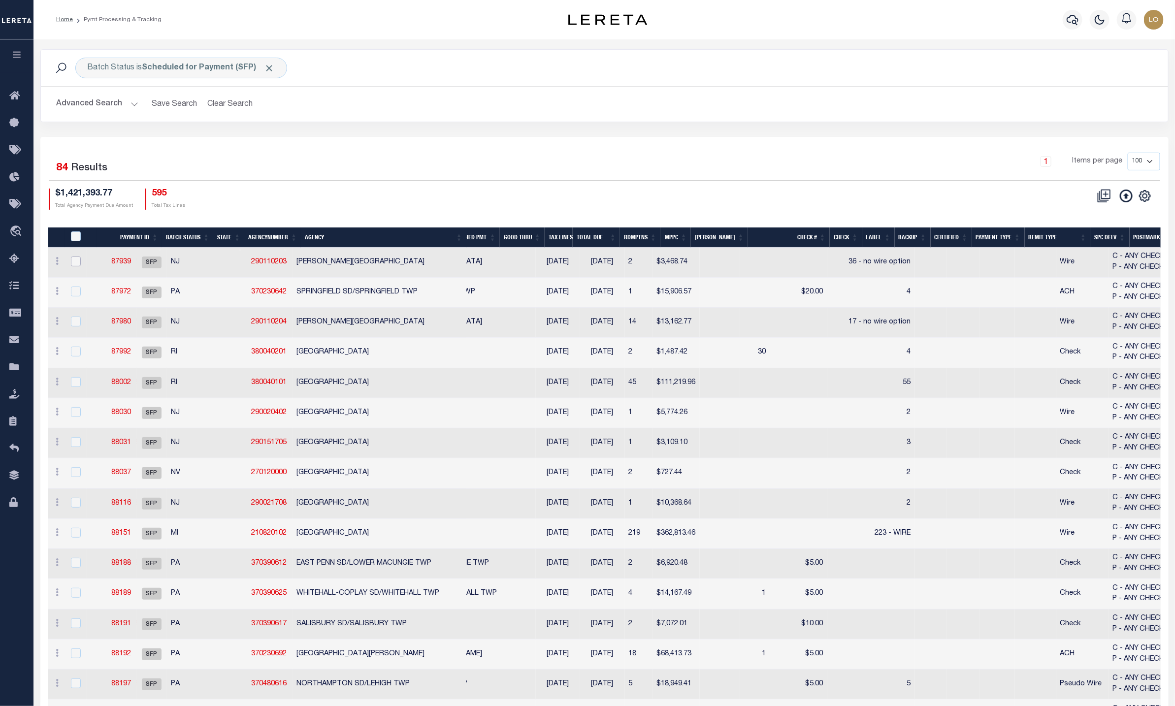
click at [76, 263] on input "checkbox" at bounding box center [76, 262] width 10 height 10
checkbox input "true"
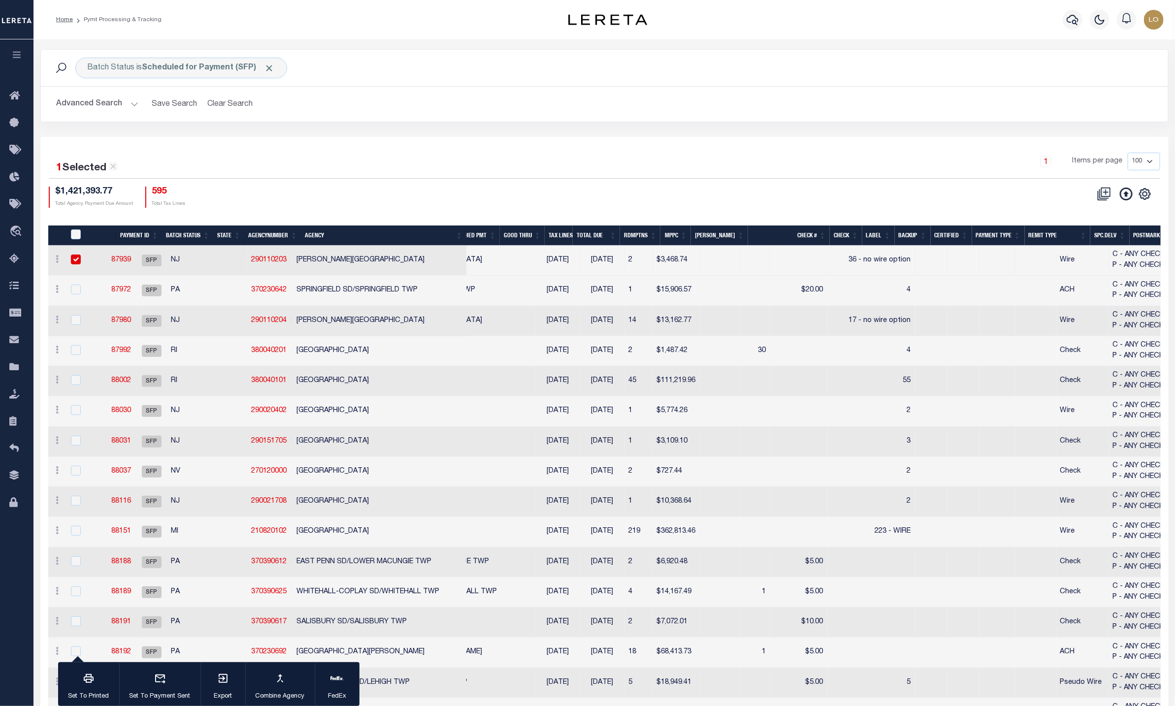
click at [76, 263] on input "checkbox" at bounding box center [76, 260] width 10 height 10
checkbox input "false"
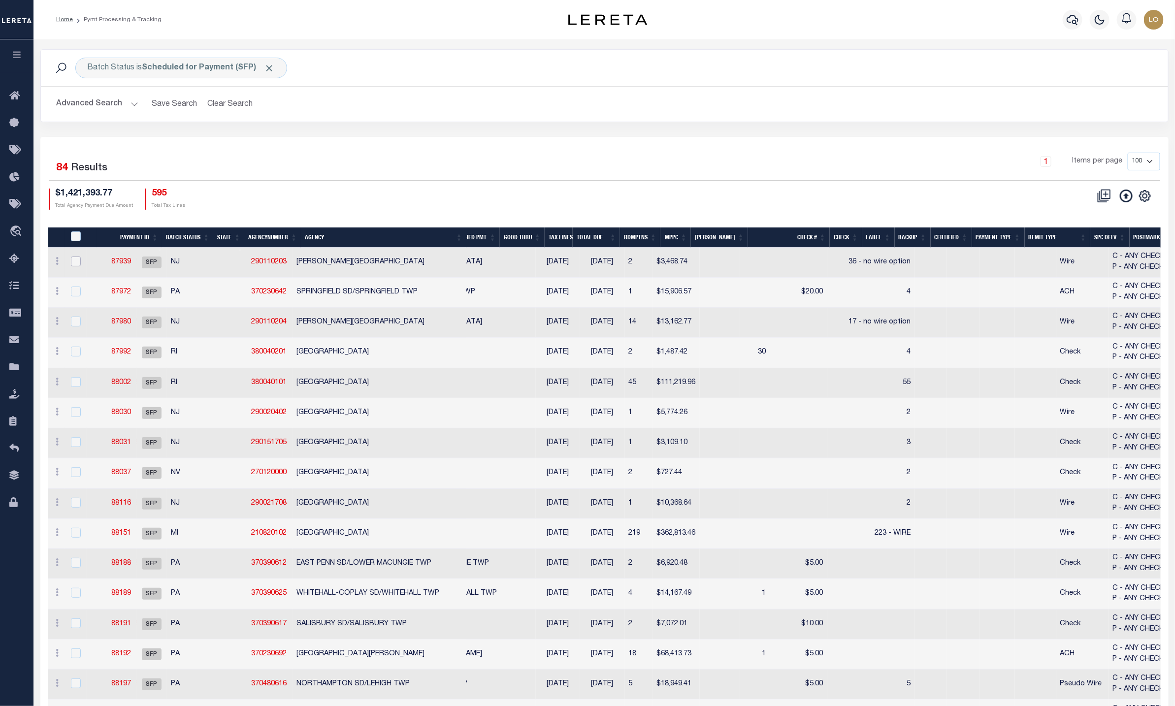
click at [76, 262] on input "checkbox" at bounding box center [76, 262] width 10 height 10
checkbox input "true"
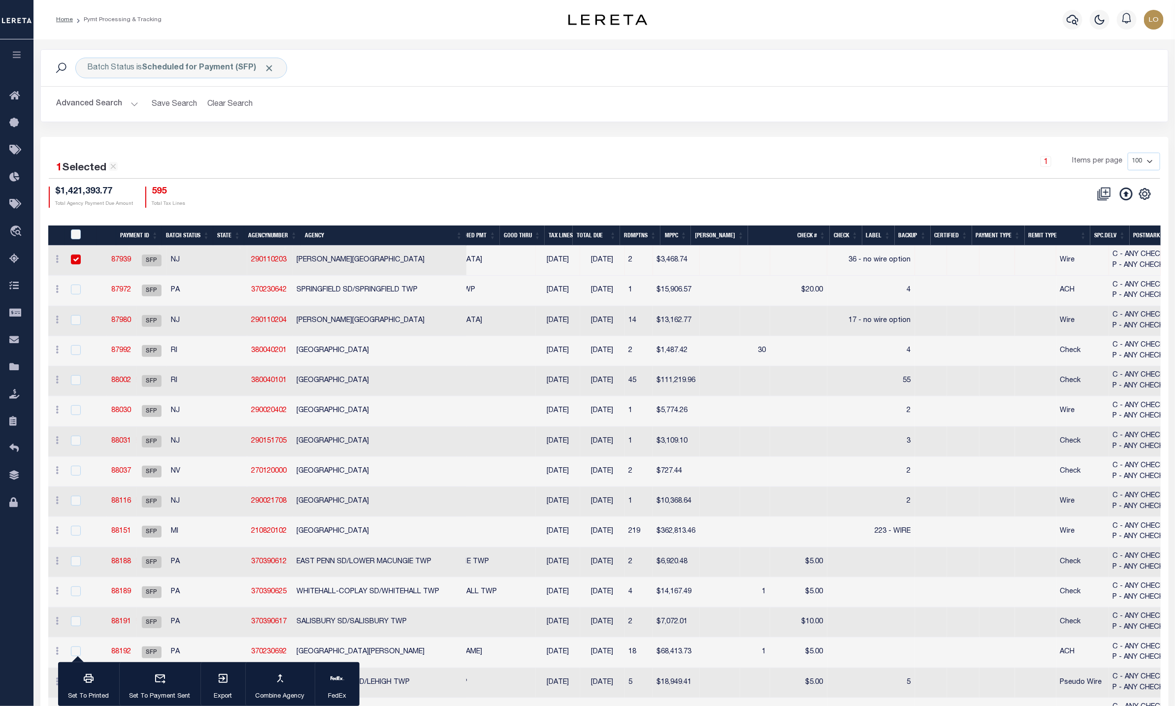
click at [76, 262] on input "checkbox" at bounding box center [76, 260] width 10 height 10
checkbox input "false"
